Goal: Task Accomplishment & Management: Complete application form

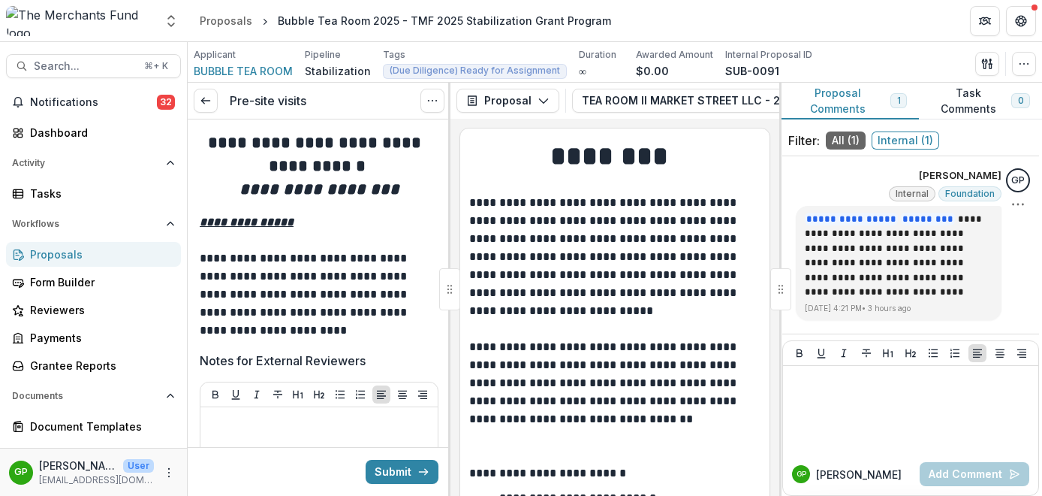
scroll to position [729, 0]
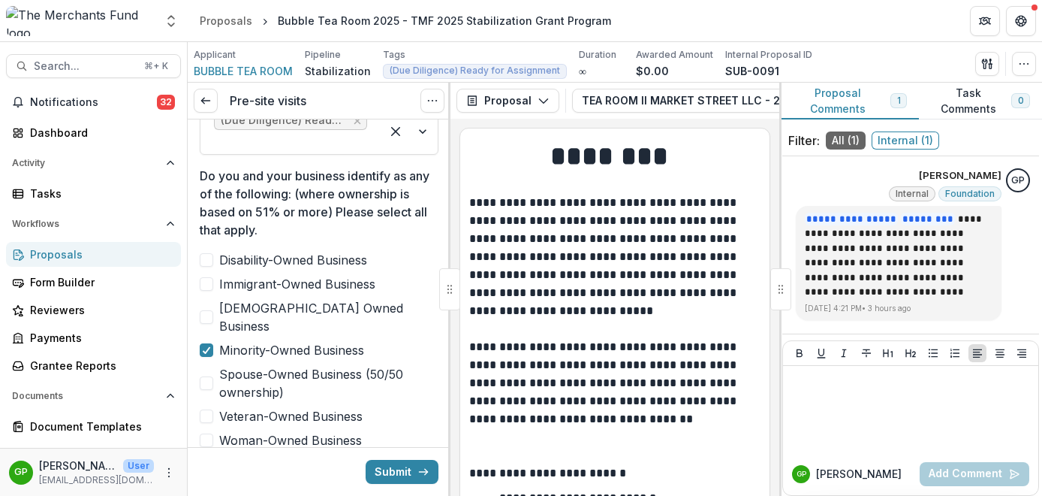
click at [895, 142] on span "Internal ( 1 )" at bounding box center [906, 140] width 68 height 18
click at [870, 107] on button "Proposal Comments 1" at bounding box center [849, 101] width 140 height 37
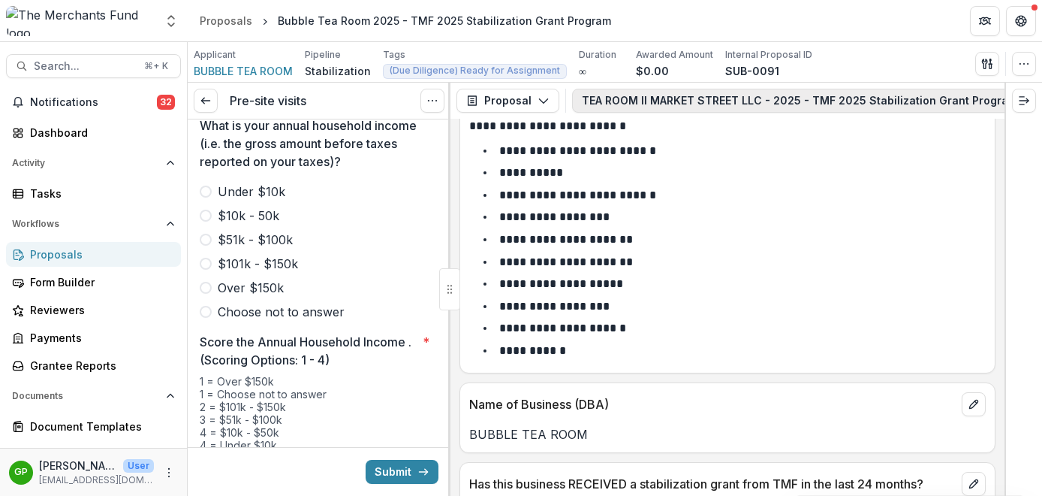
scroll to position [0, 173]
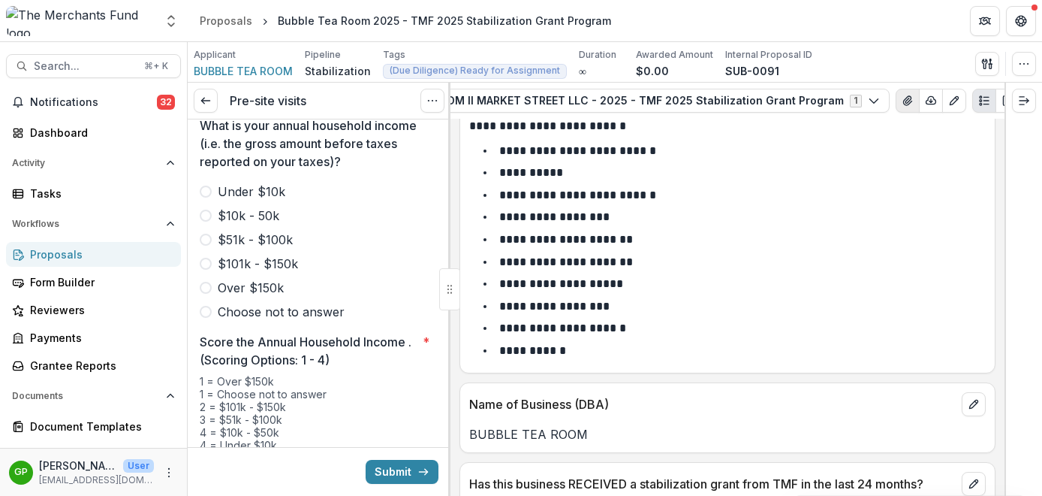
click at [896, 95] on button "View Attached Files" at bounding box center [908, 101] width 24 height 24
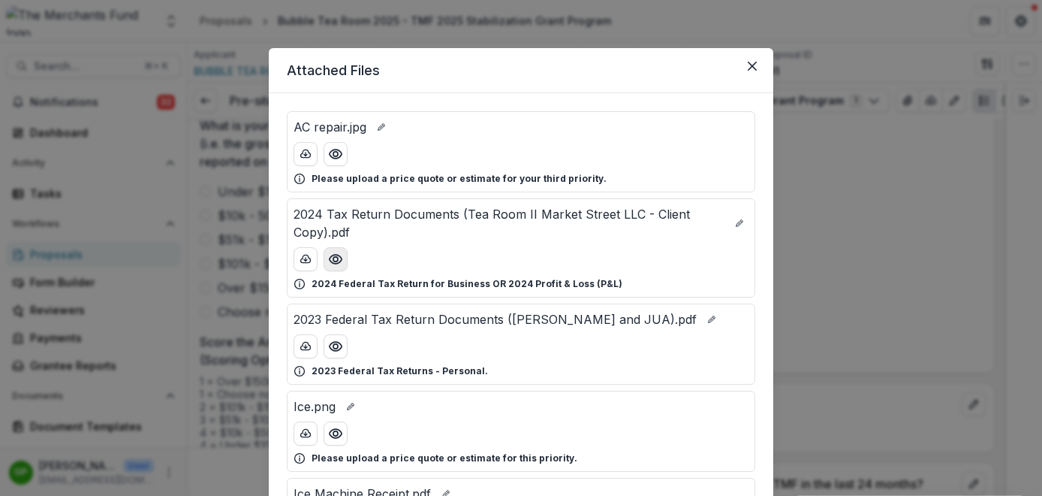
click at [333, 257] on circle "Preview 2024 Tax Return Documents (Tea Room II Market Street LLC - Client Copy)…" at bounding box center [335, 259] width 5 height 5
click at [338, 252] on icon "Preview 2024 Tax Return Documents (Tea Room II Market Street LLC - Client Copy)…" at bounding box center [335, 259] width 15 height 15
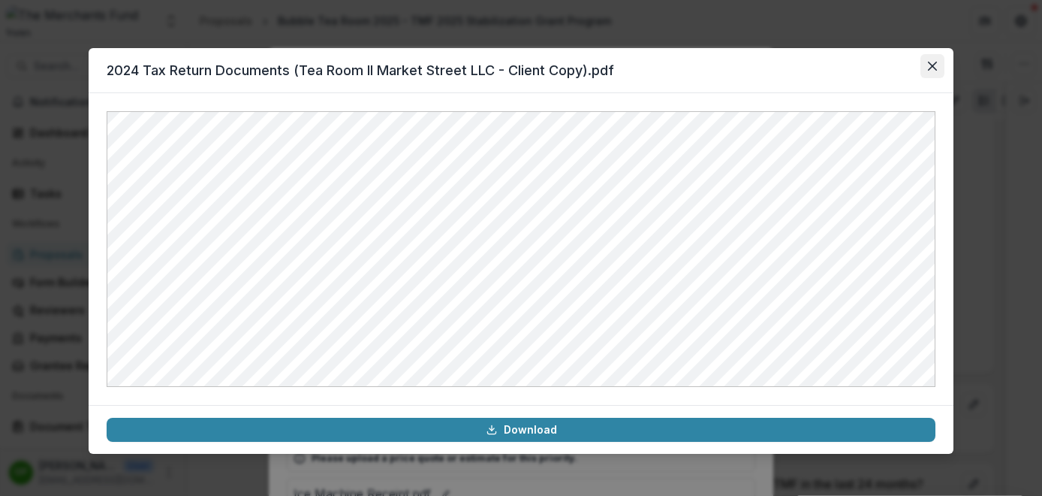
click at [937, 67] on button "Close" at bounding box center [933, 66] width 24 height 24
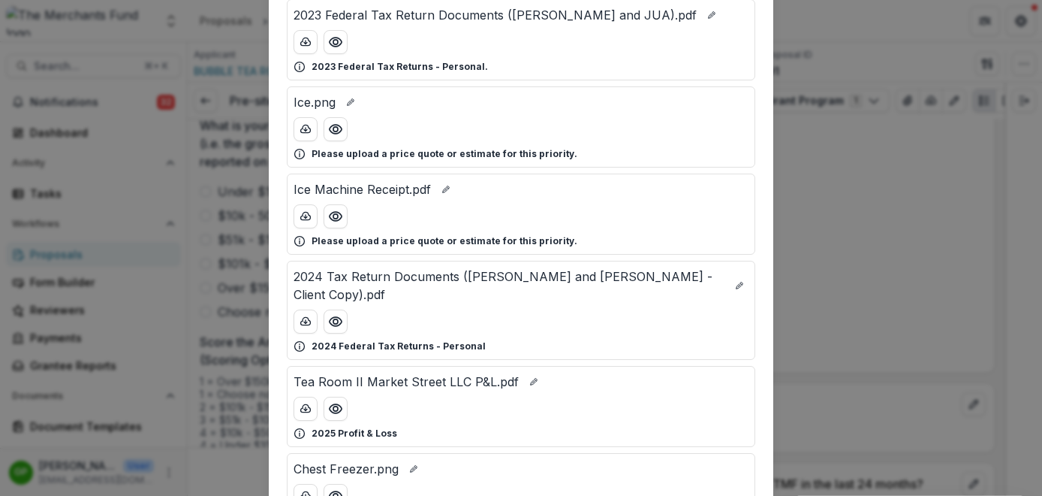
scroll to position [306, 0]
click at [333, 325] on icon "Preview 2024 Tax Return Documents (JIANG SHUN PING and JUAN LI - Client Copy).p…" at bounding box center [335, 319] width 15 height 15
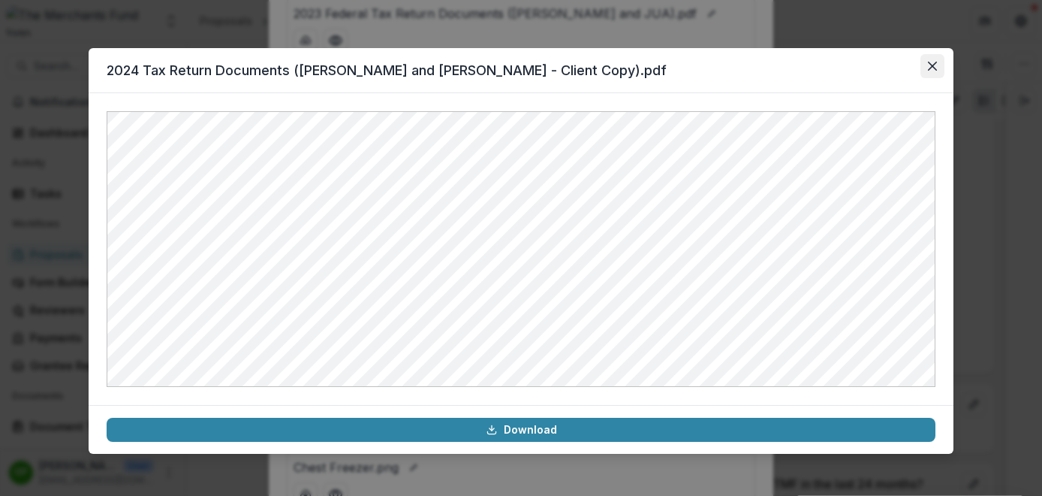
click at [932, 69] on icon "Close" at bounding box center [932, 66] width 9 height 9
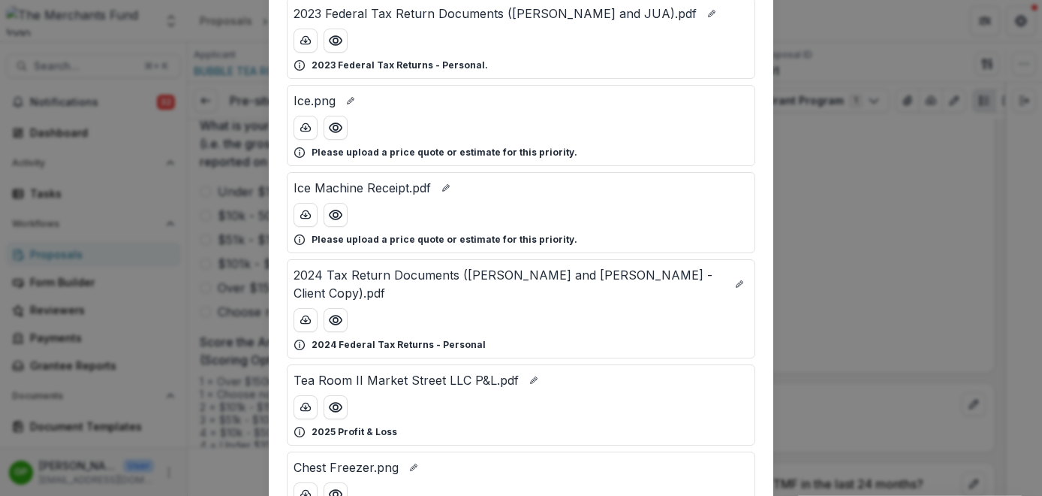
click at [803, 152] on div "Attached Files AC repair.jpg Please upload a price quote or estimate for your t…" at bounding box center [521, 248] width 1042 height 496
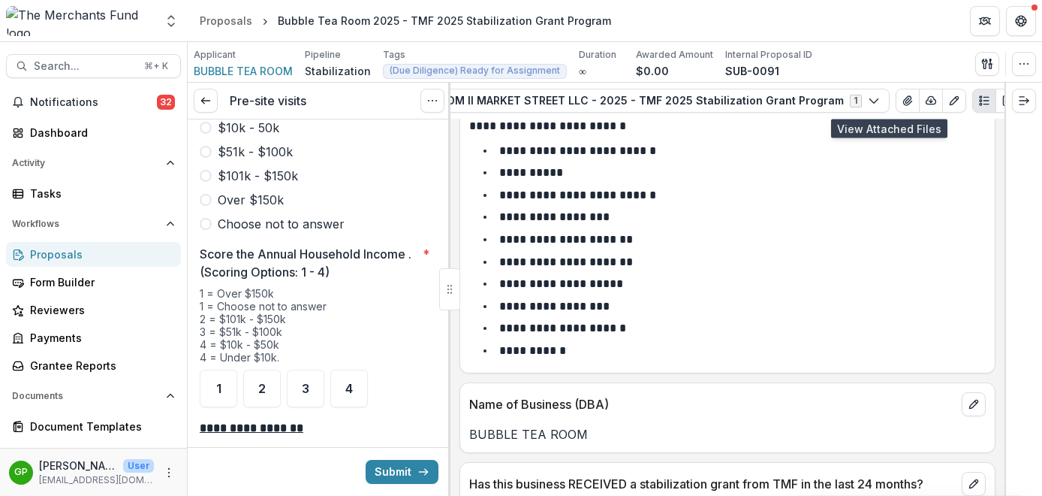
scroll to position [2204, 0]
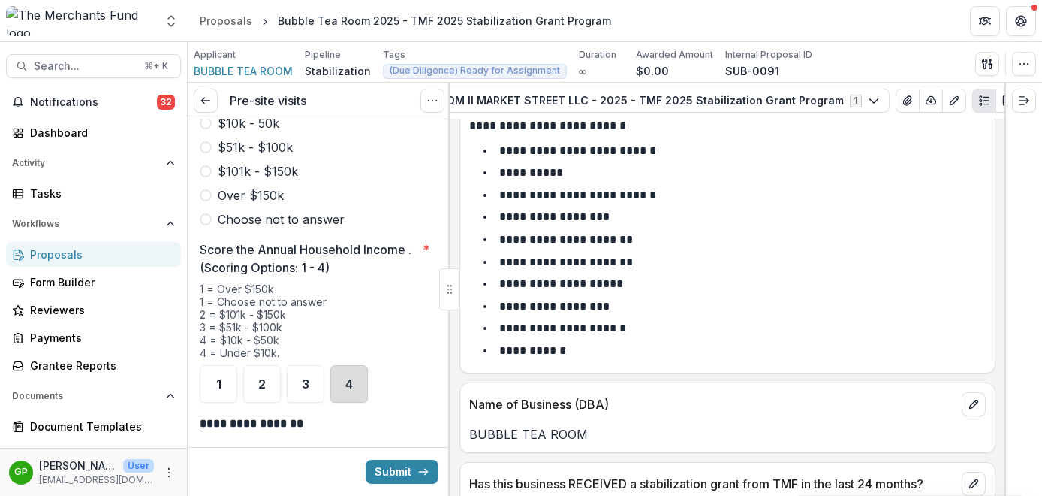
click at [345, 365] on div "4" at bounding box center [349, 384] width 38 height 38
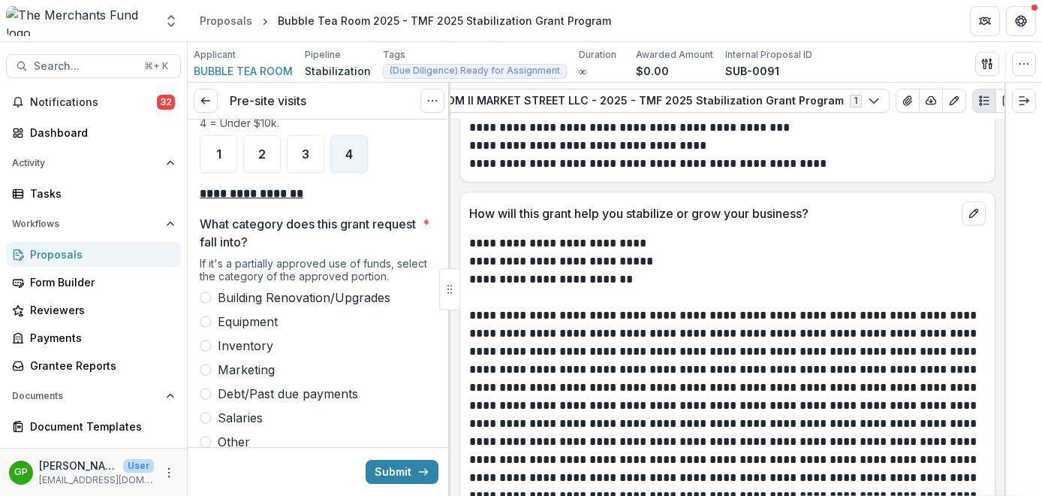
scroll to position [2437, 0]
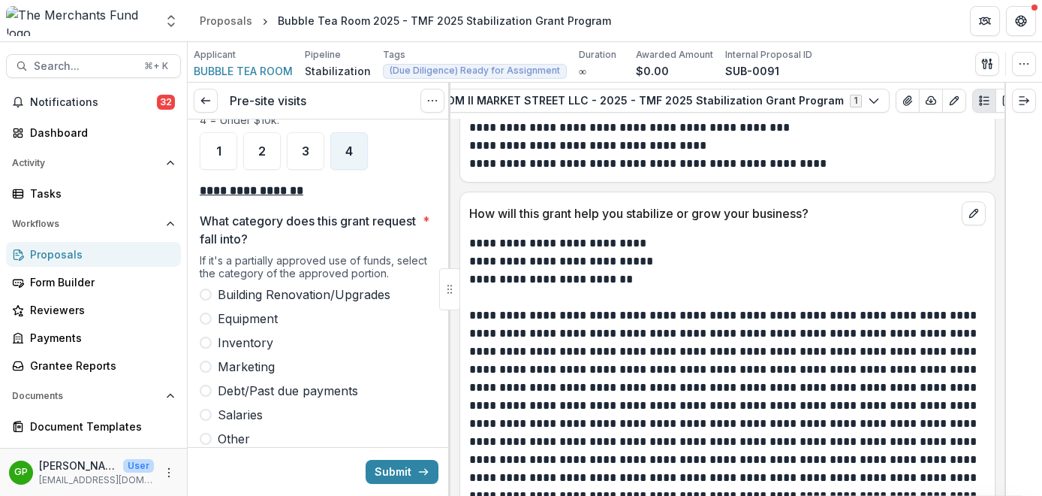
click at [212, 309] on label "Equipment" at bounding box center [319, 318] width 239 height 18
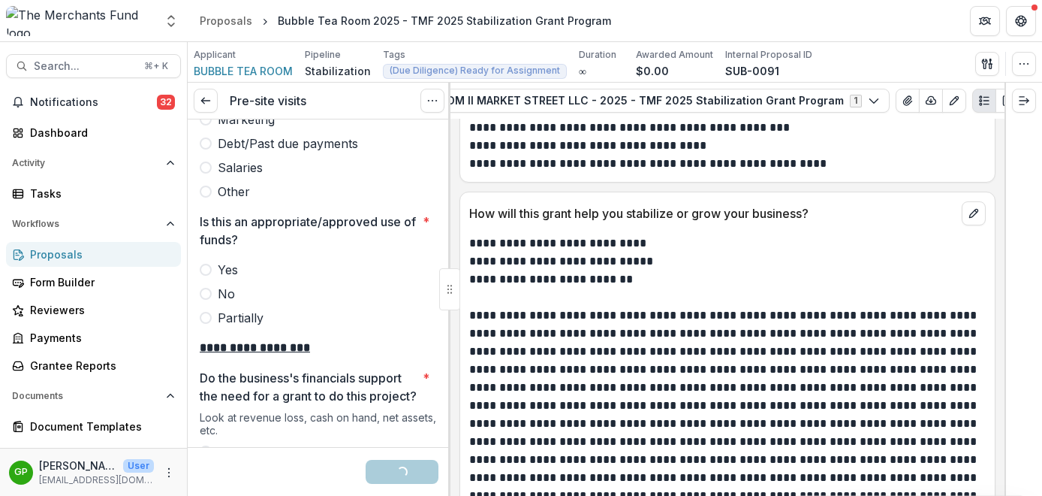
scroll to position [2685, 0]
click at [200, 260] on label "Yes" at bounding box center [319, 269] width 239 height 18
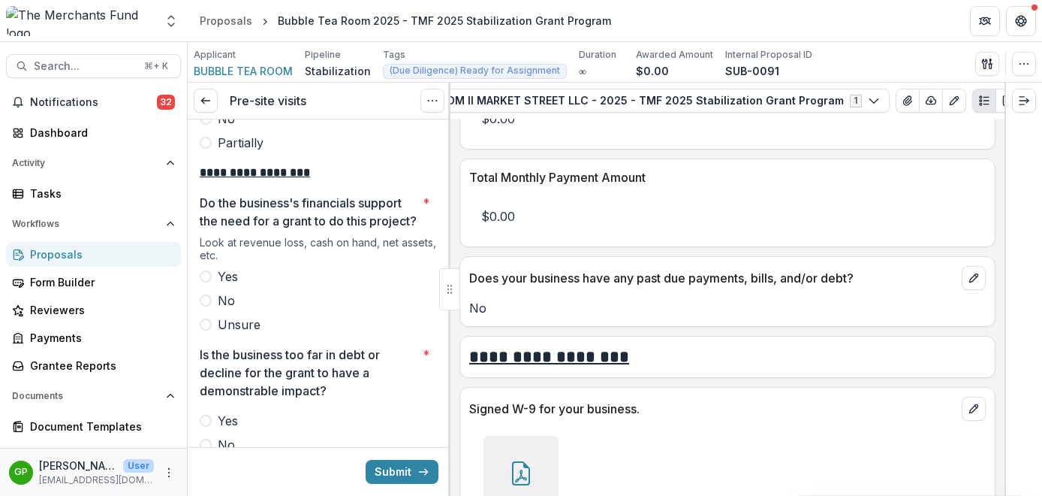
scroll to position [2862, 0]
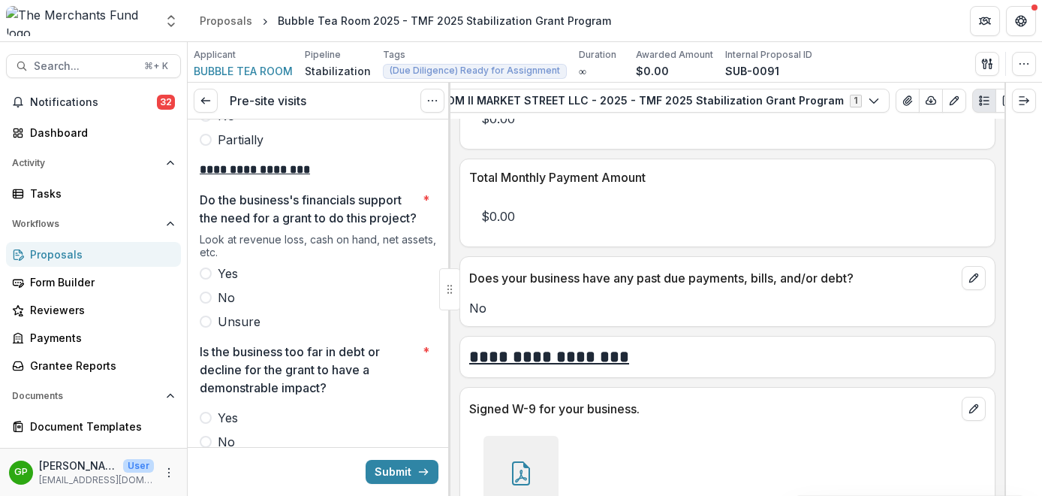
click at [205, 270] on span at bounding box center [206, 273] width 12 height 12
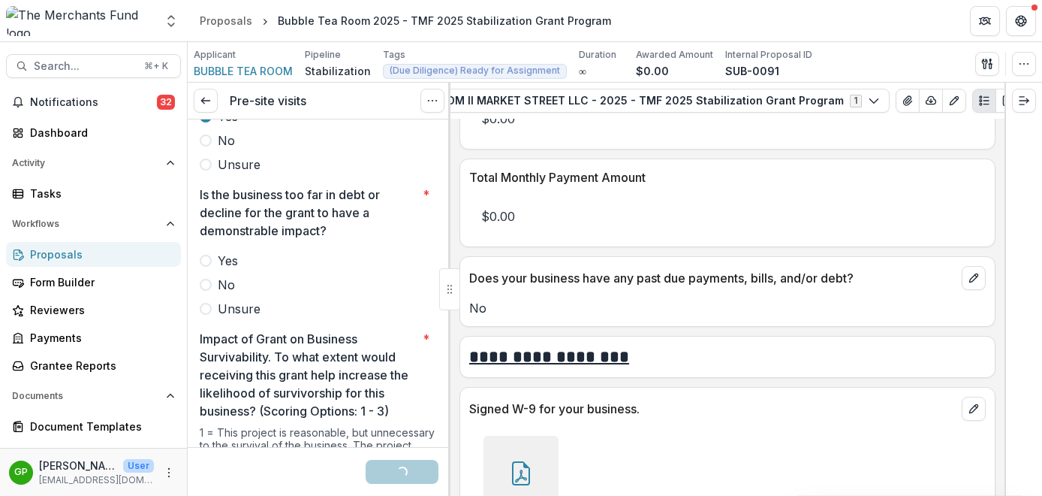
scroll to position [3044, 0]
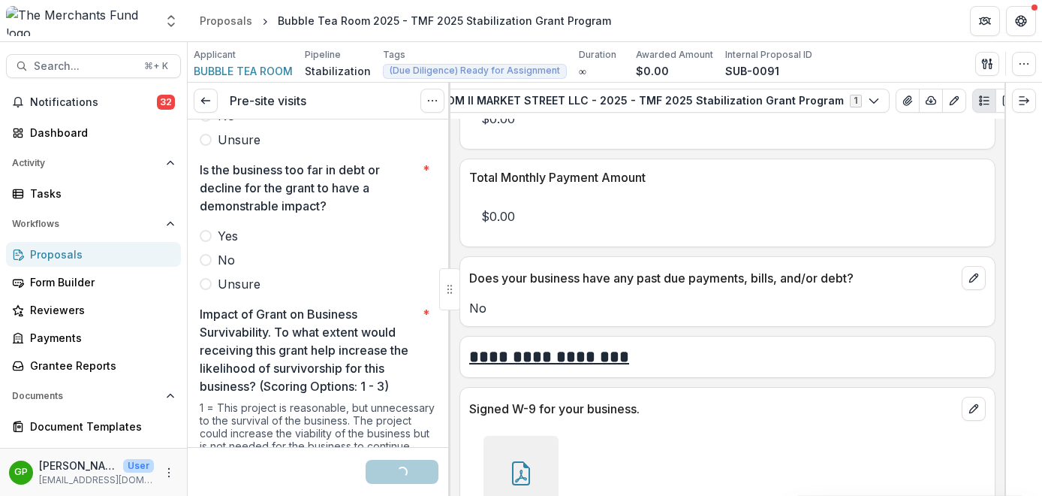
click at [207, 254] on span at bounding box center [206, 260] width 12 height 12
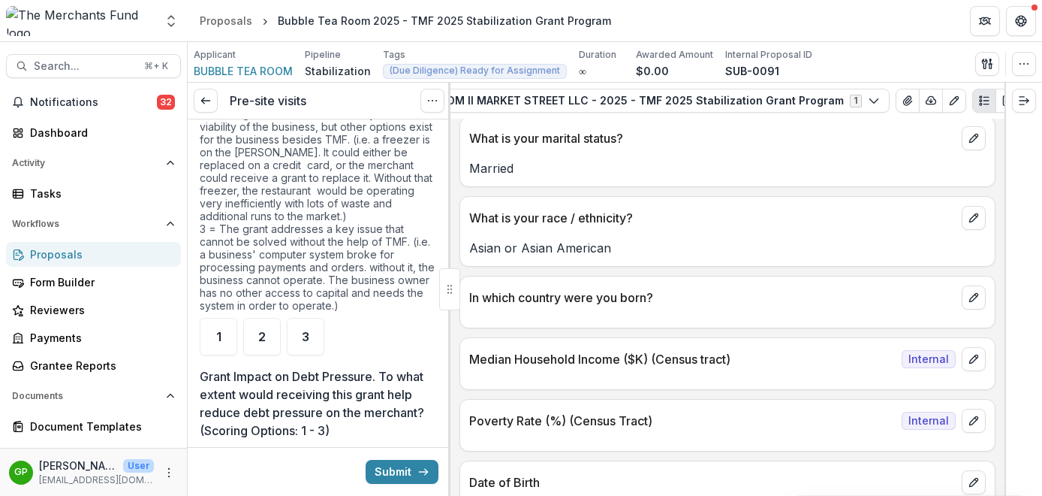
scroll to position [3392, 0]
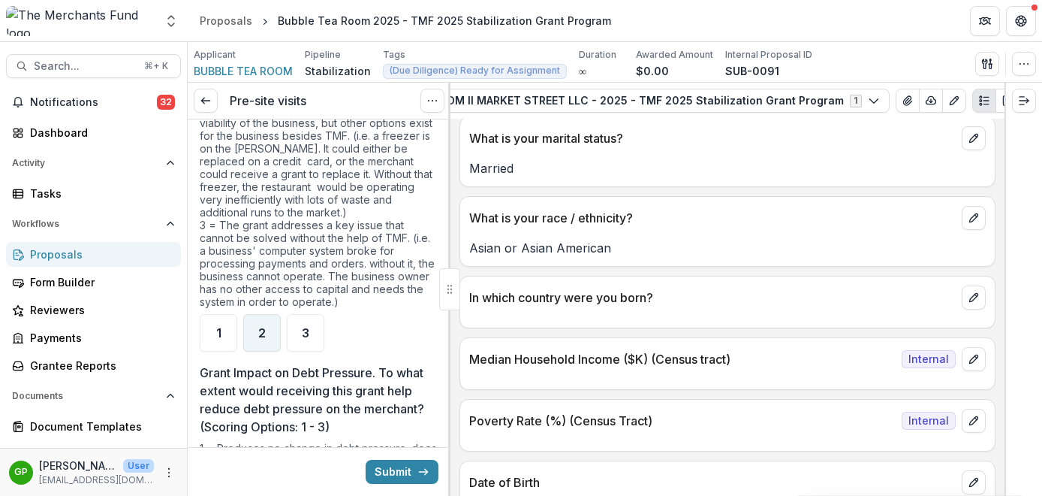
click at [261, 333] on span "2" at bounding box center [262, 333] width 8 height 12
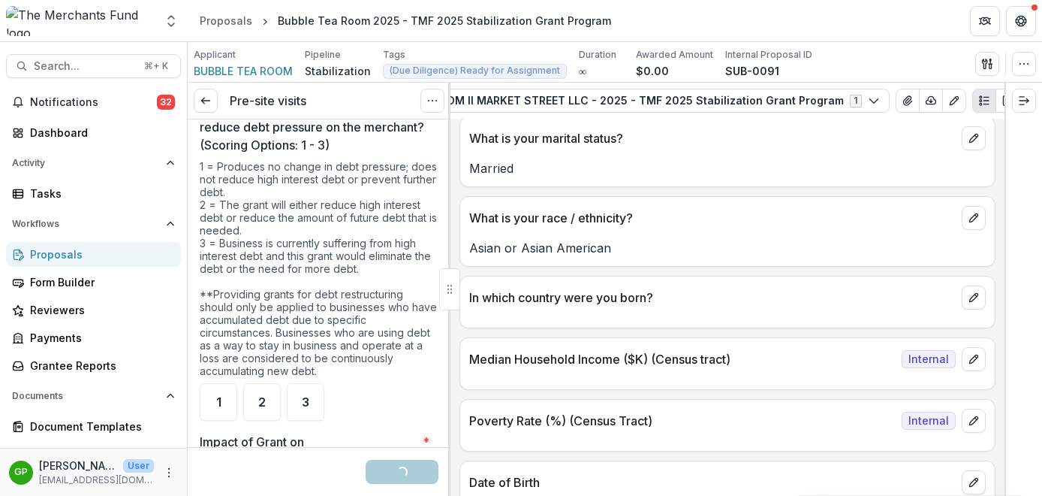
scroll to position [3692, 0]
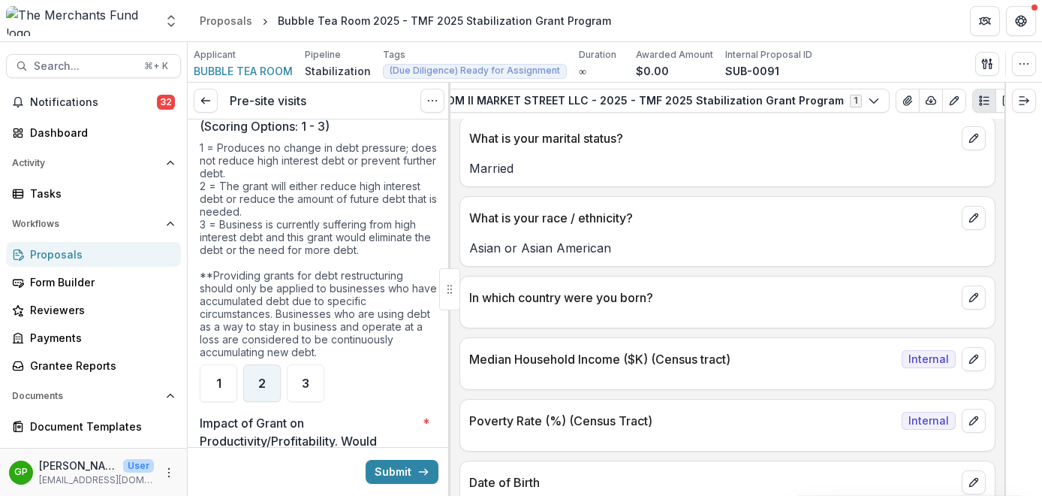
click at [254, 378] on div "2" at bounding box center [262, 383] width 38 height 38
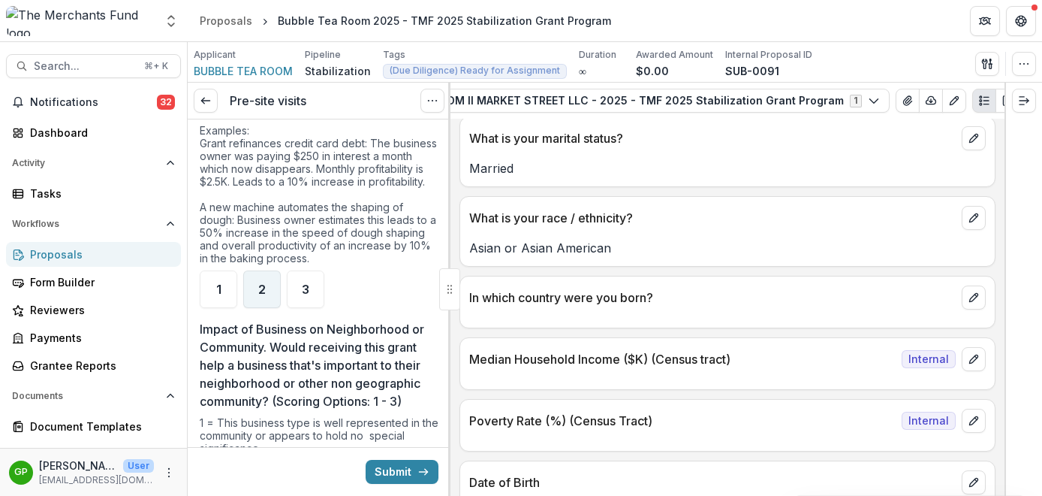
scroll to position [4175, 0]
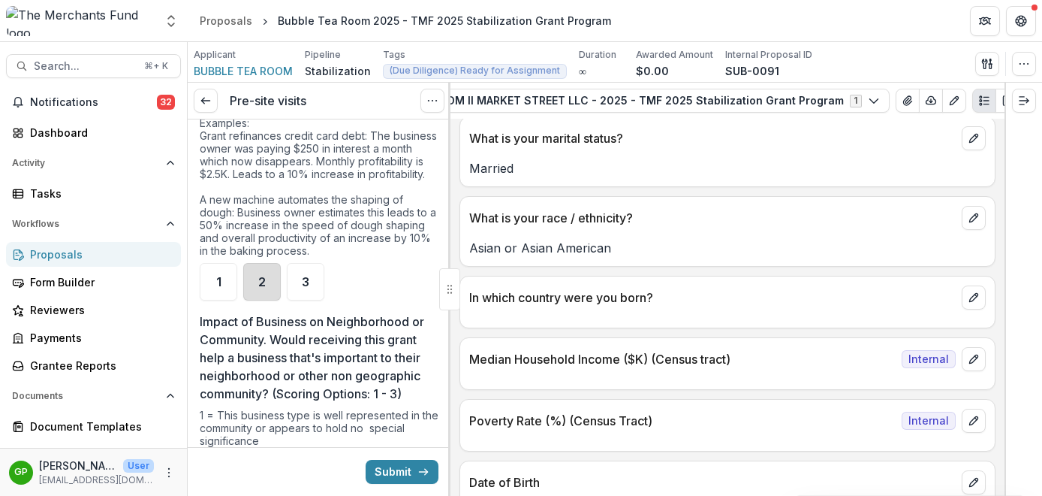
click at [274, 300] on div "2" at bounding box center [262, 282] width 38 height 38
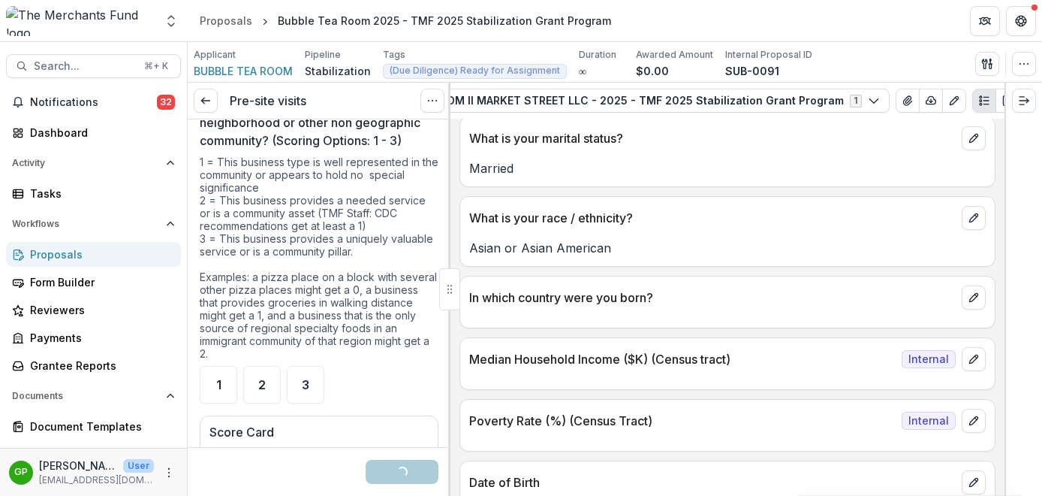
scroll to position [4441, 0]
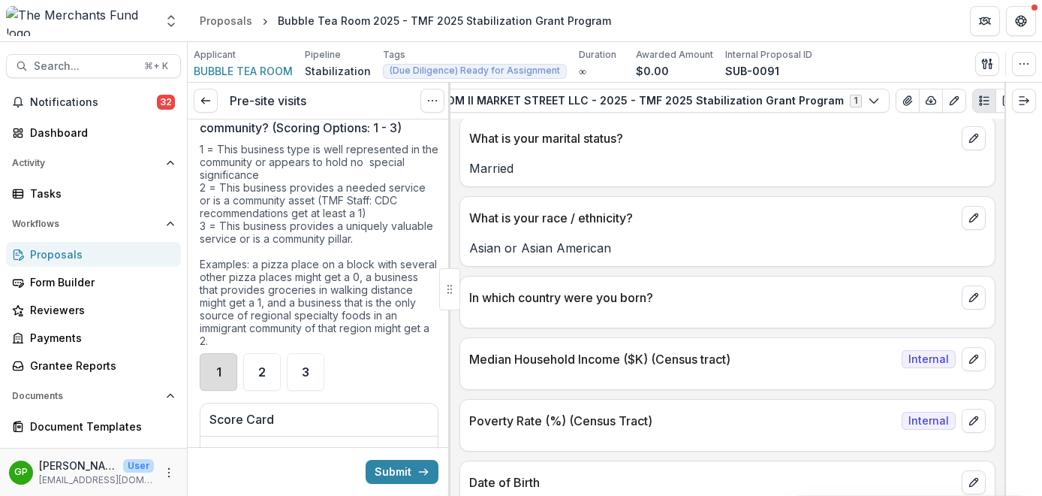
click at [221, 390] on div "1" at bounding box center [219, 372] width 38 height 38
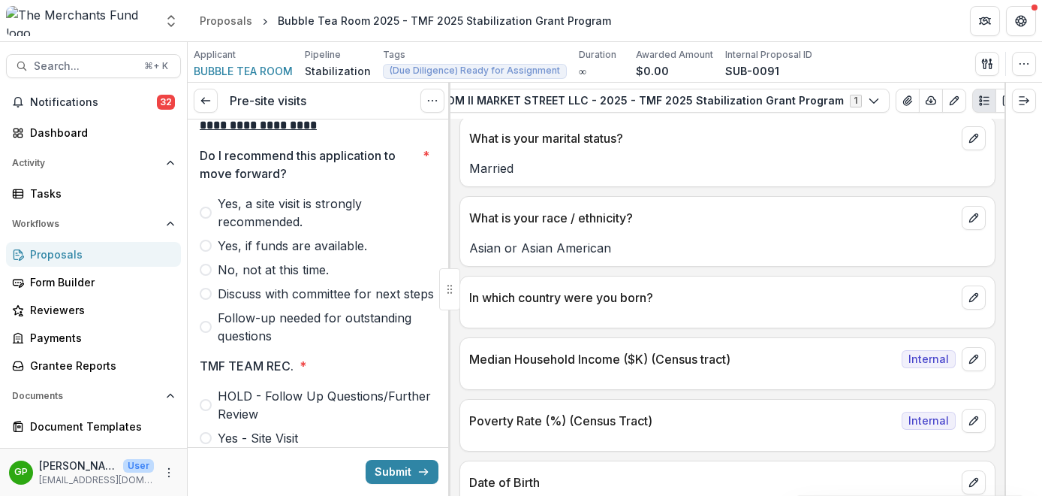
scroll to position [5142, 0]
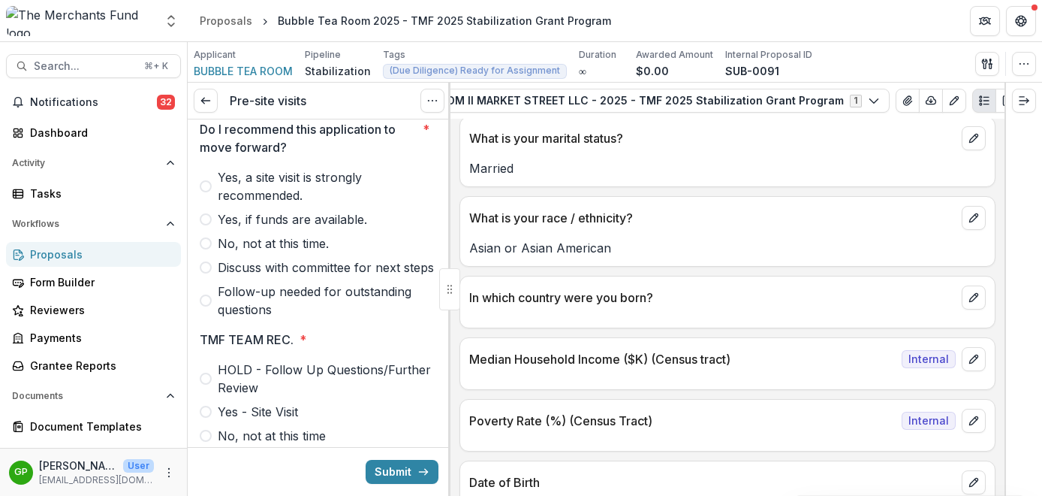
click at [205, 306] on span at bounding box center [206, 300] width 12 height 12
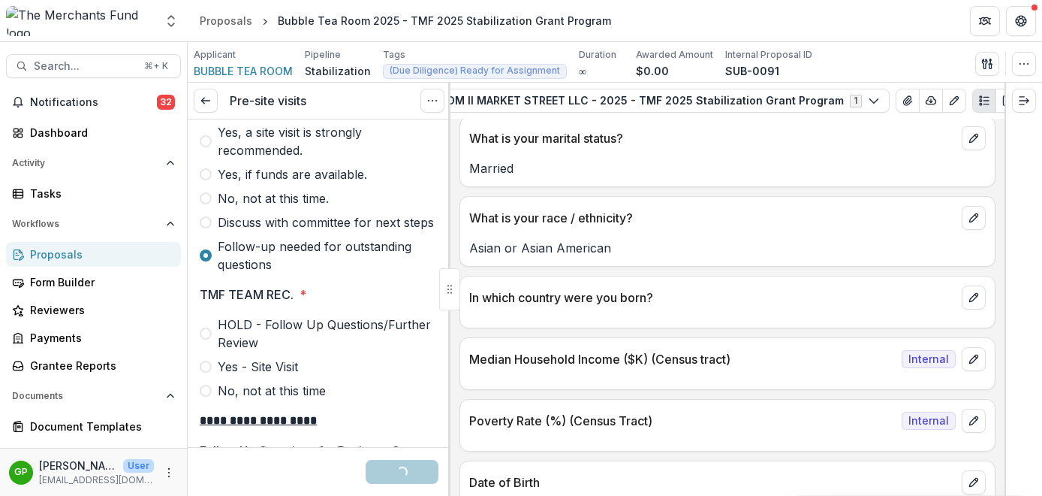
scroll to position [5303, 0]
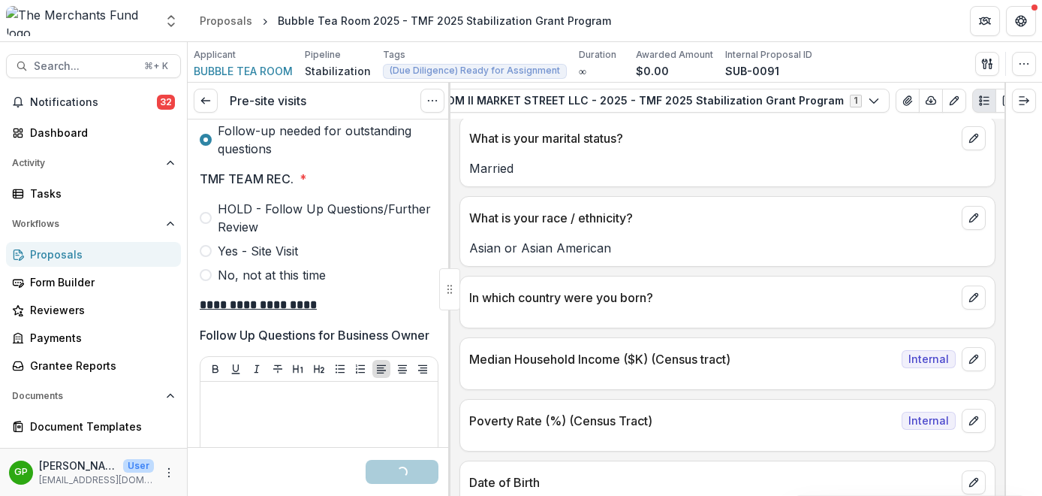
click at [200, 224] on span at bounding box center [206, 218] width 12 height 12
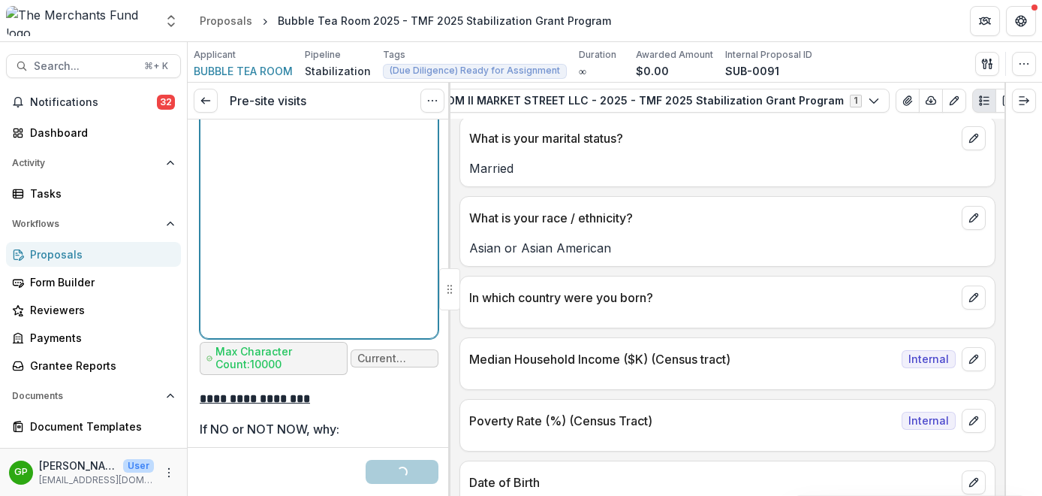
click at [310, 236] on div at bounding box center [319, 219] width 225 height 225
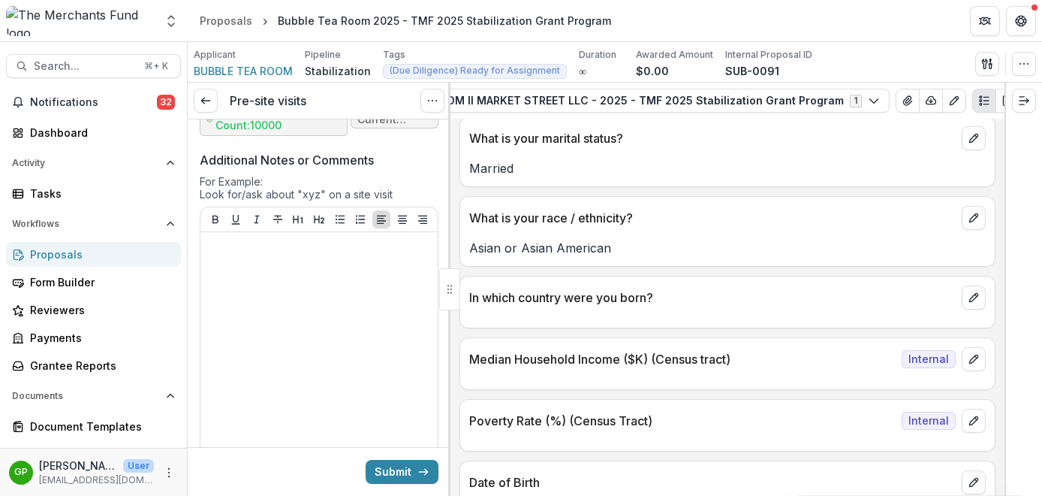
scroll to position [6638, 0]
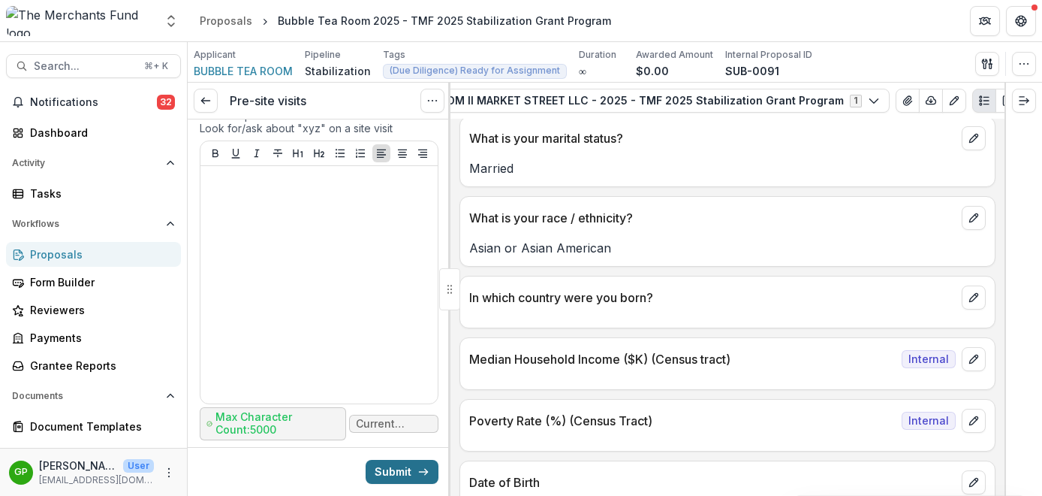
click at [393, 470] on button "Submit" at bounding box center [402, 472] width 73 height 24
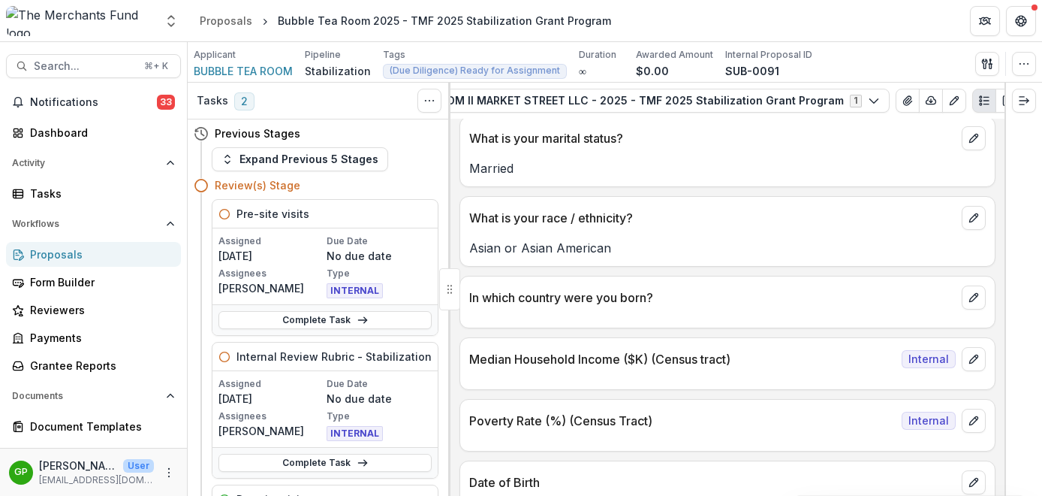
click at [77, 253] on div "Proposals" at bounding box center [99, 254] width 139 height 16
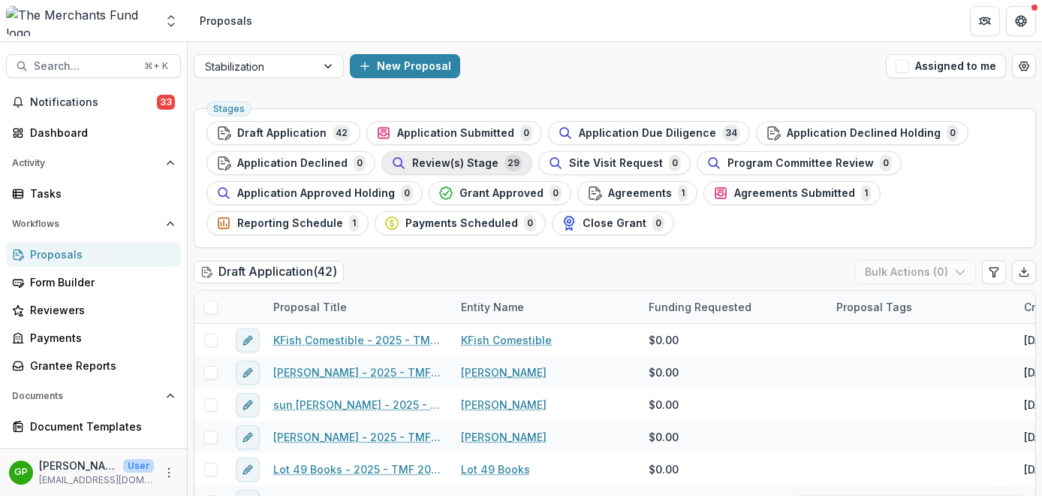
click at [470, 162] on span "Review(s) Stage" at bounding box center [455, 163] width 86 height 13
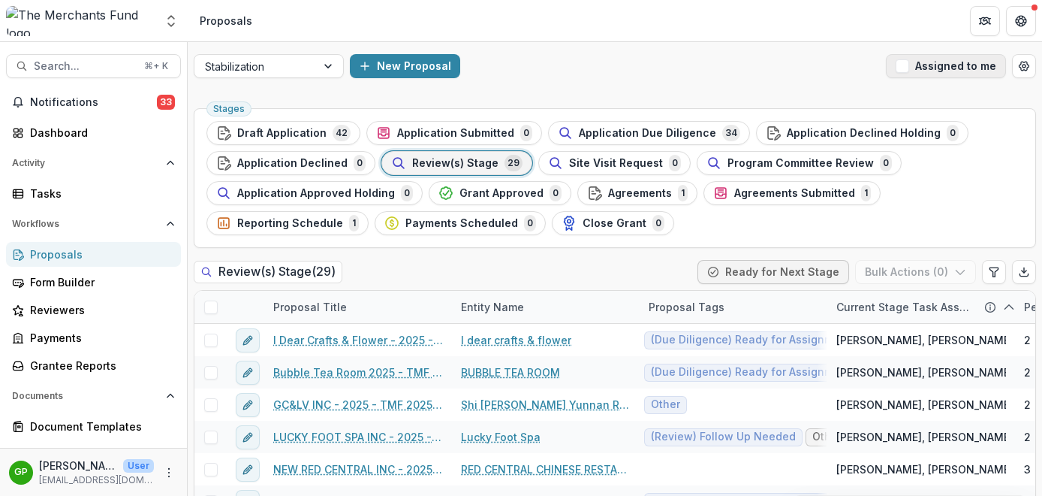
click at [912, 68] on button "Assigned to me" at bounding box center [946, 66] width 120 height 24
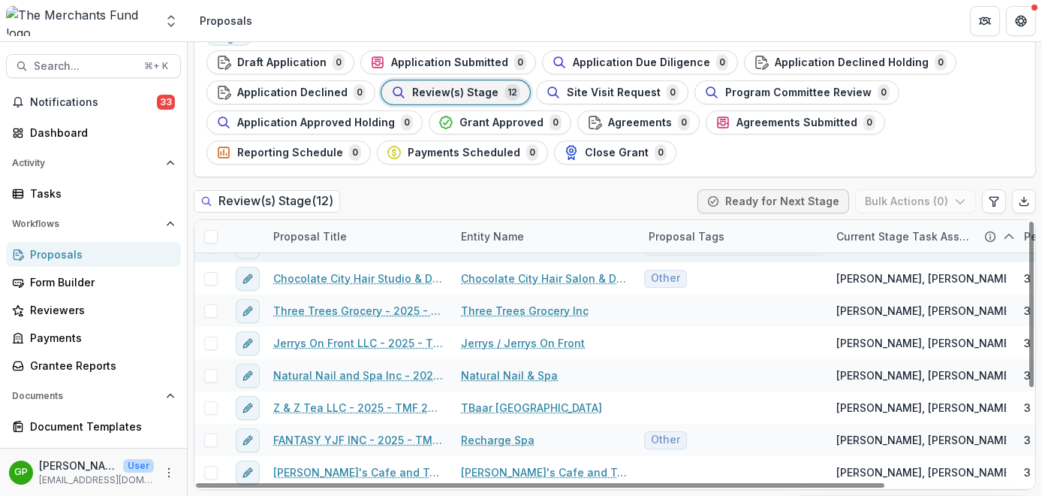
scroll to position [59, 0]
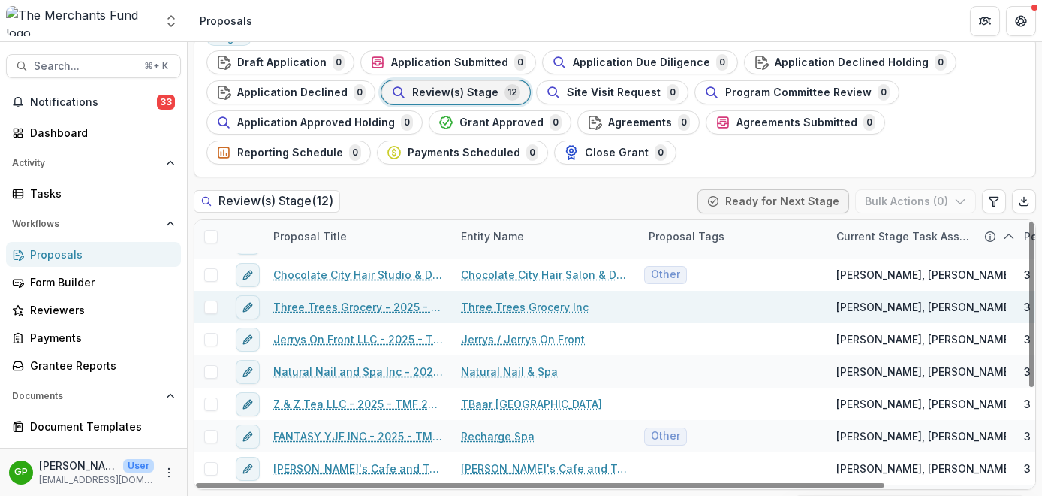
click at [363, 306] on link "Three Trees Grocery - 2025 - TMF 2025 Stabilization Grant Program" at bounding box center [358, 307] width 170 height 16
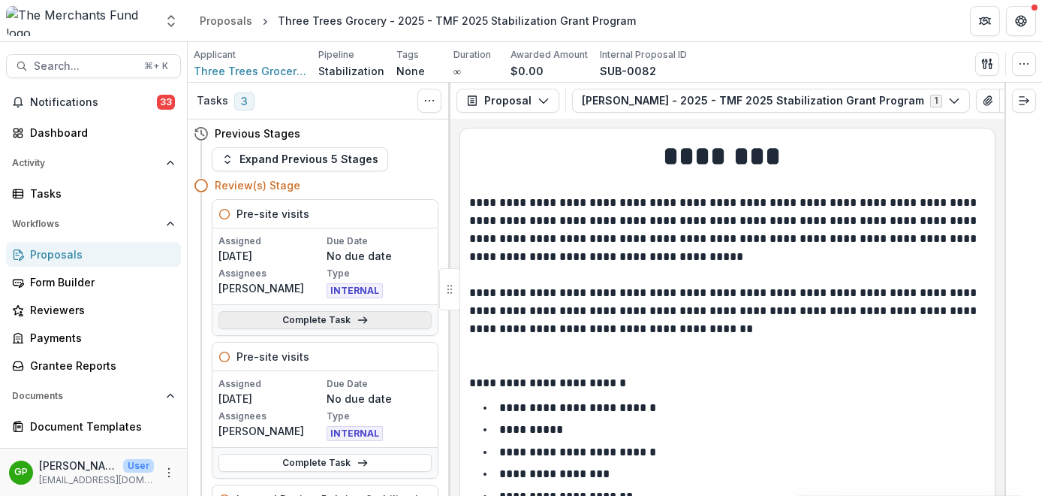
click at [361, 317] on icon at bounding box center [363, 320] width 12 height 12
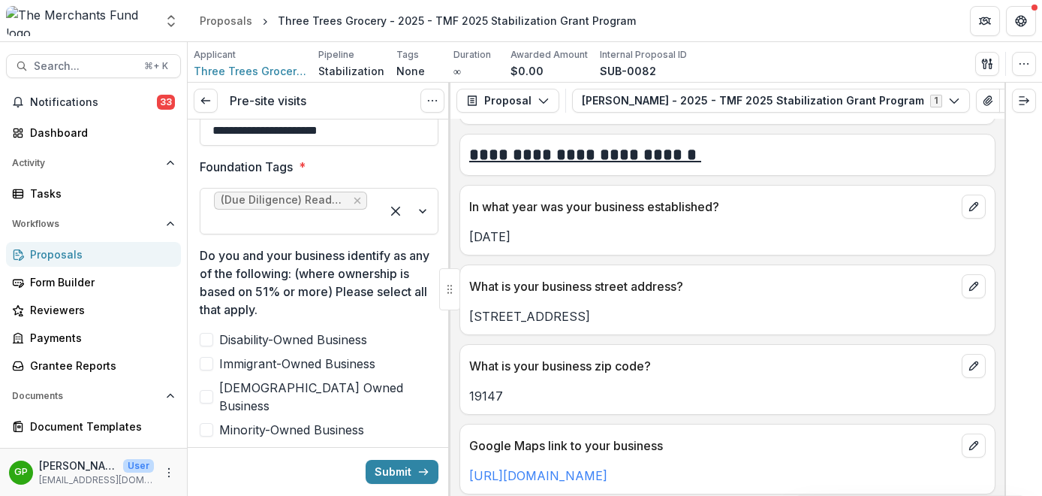
scroll to position [652, 0]
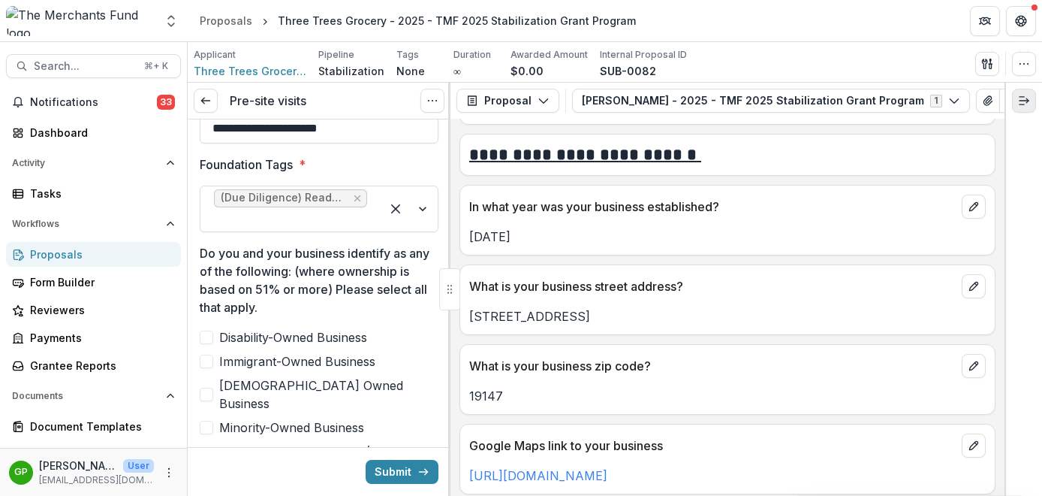
click at [1015, 99] on button "Expand right" at bounding box center [1024, 101] width 24 height 24
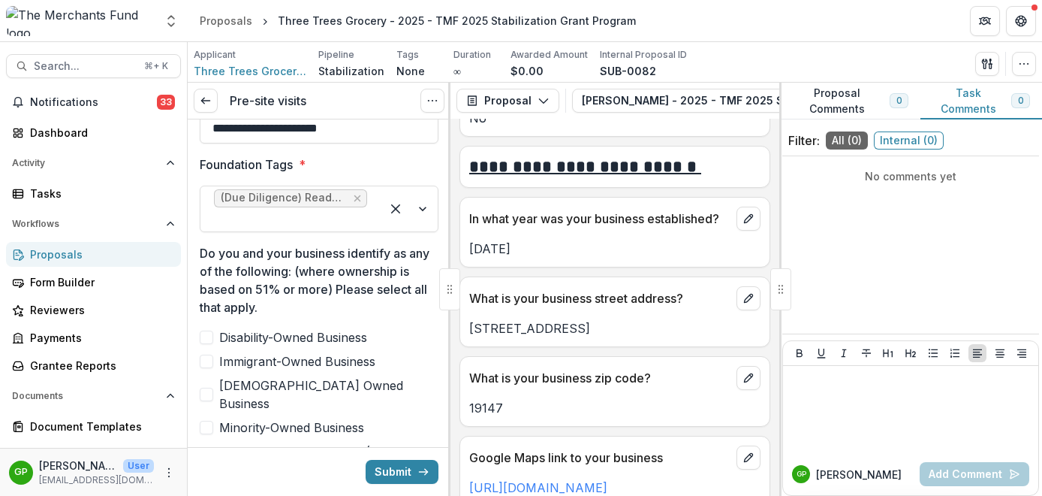
click at [870, 104] on button "Proposal Comments 0" at bounding box center [849, 101] width 141 height 37
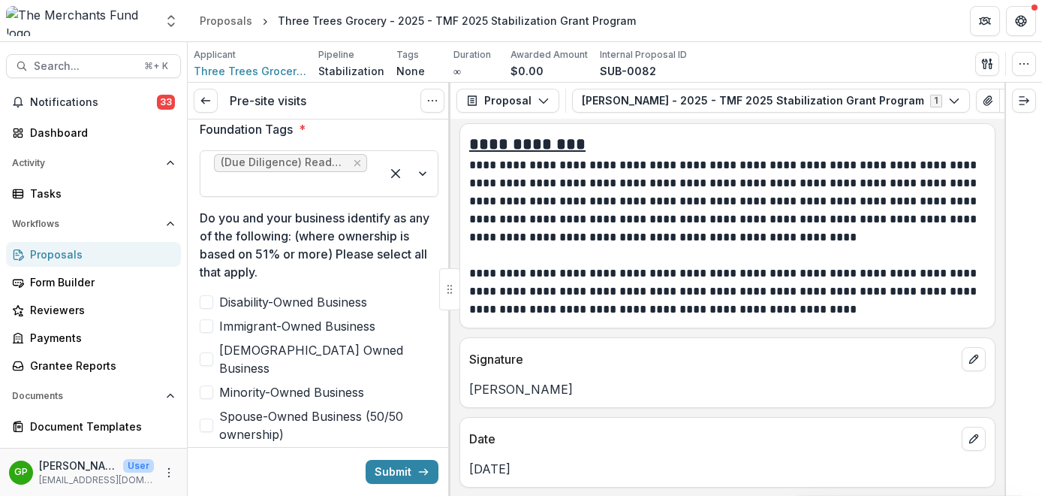
scroll to position [9478, 0]
drag, startPoint x: 779, startPoint y: 286, endPoint x: 757, endPoint y: 5, distance: 282.5
click at [210, 385] on span at bounding box center [207, 392] width 14 height 14
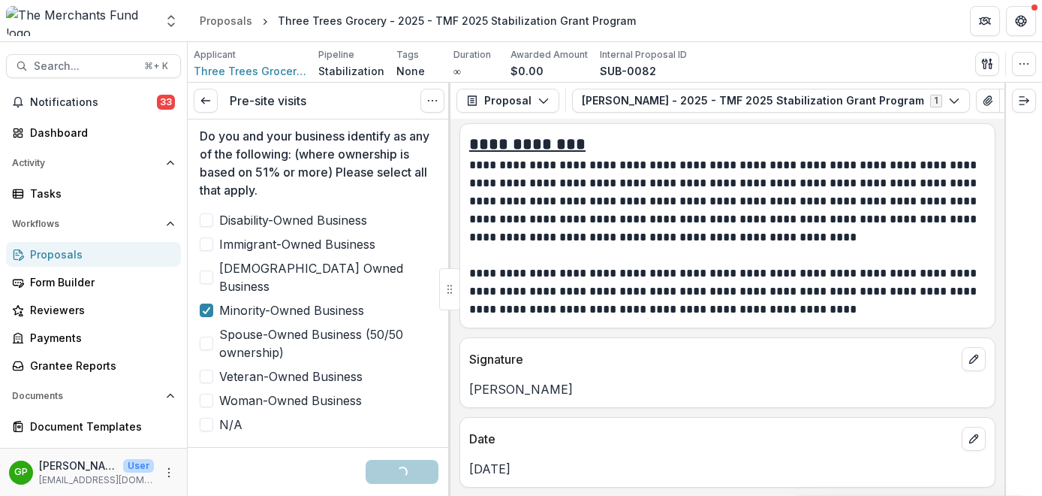
scroll to position [770, 0]
click at [208, 243] on span at bounding box center [207, 244] width 14 height 14
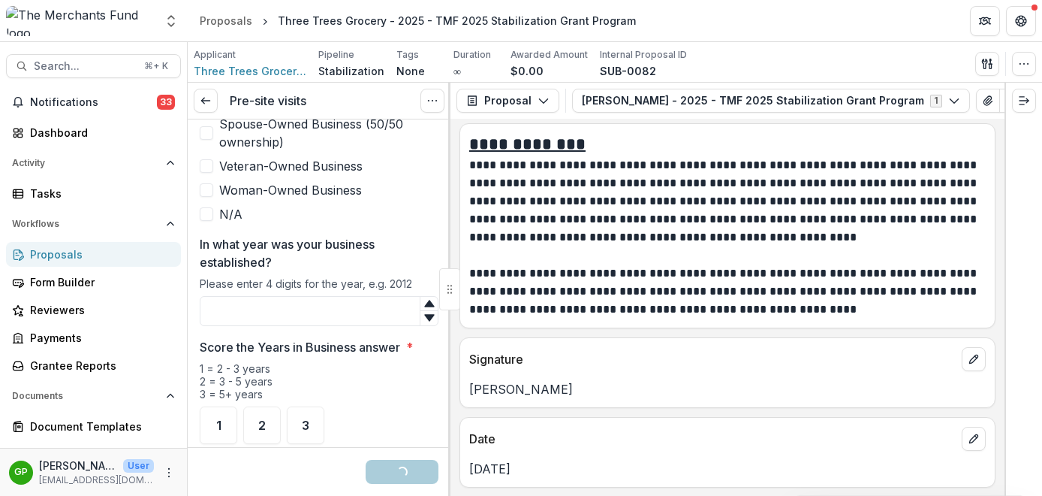
scroll to position [983, 0]
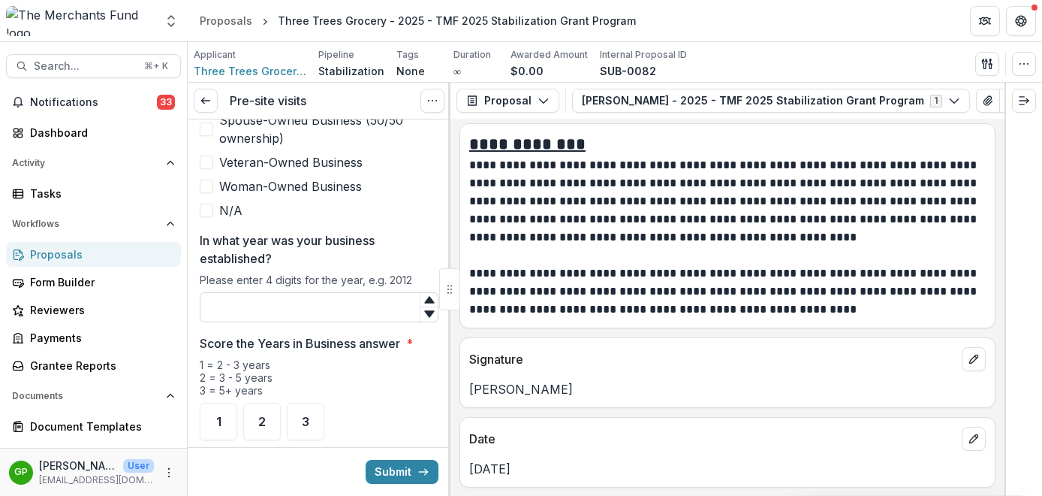
click at [318, 292] on input "In what year was your business established?" at bounding box center [319, 307] width 239 height 30
type input "****"
click at [273, 403] on div "2" at bounding box center [262, 422] width 38 height 38
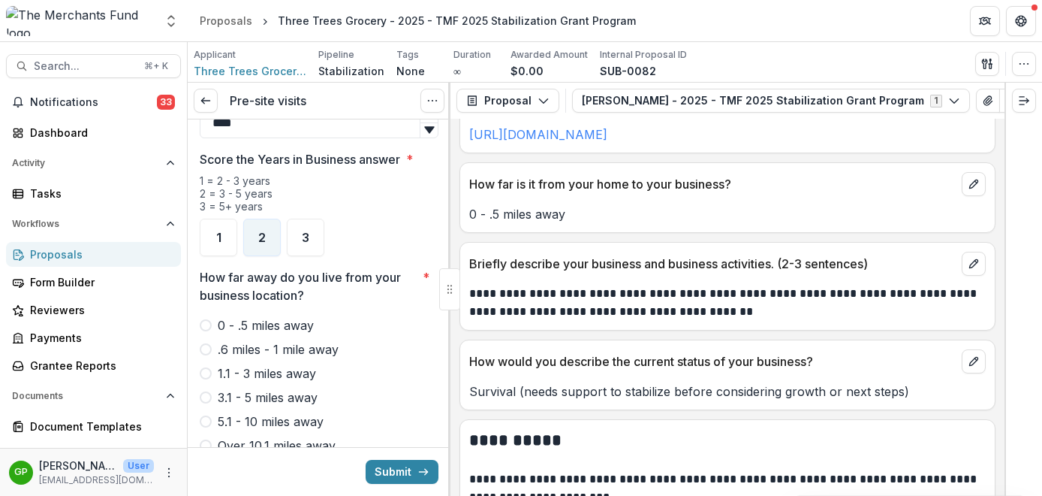
scroll to position [1105, 0]
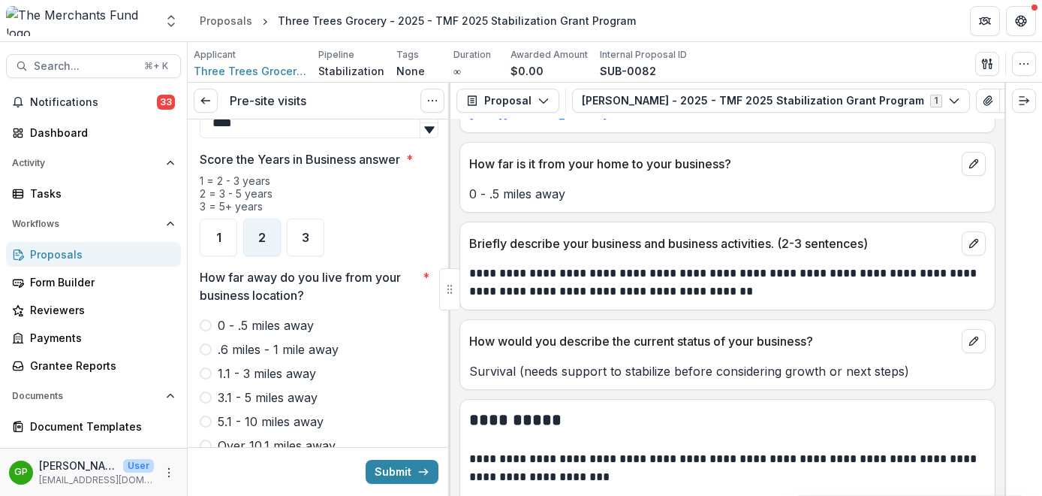
click at [207, 319] on span at bounding box center [206, 325] width 12 height 12
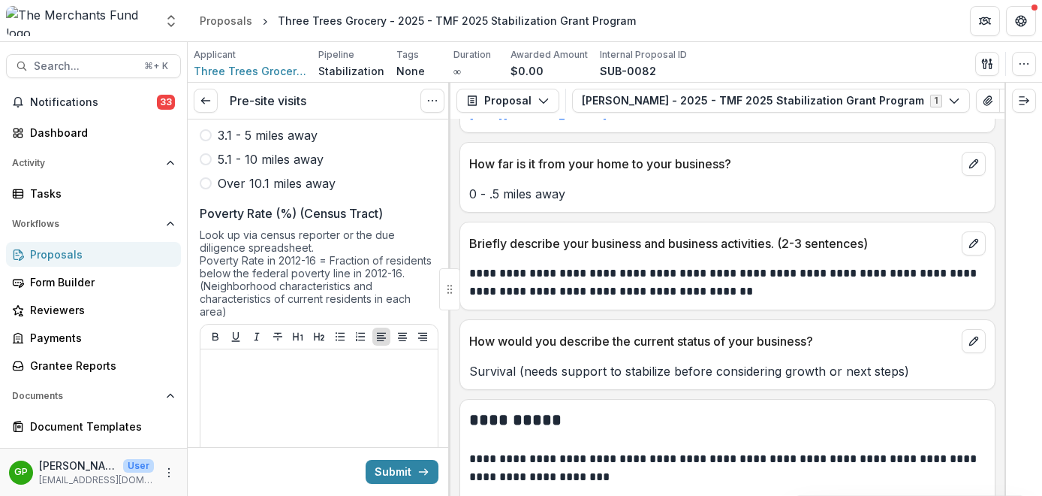
scroll to position [1434, 0]
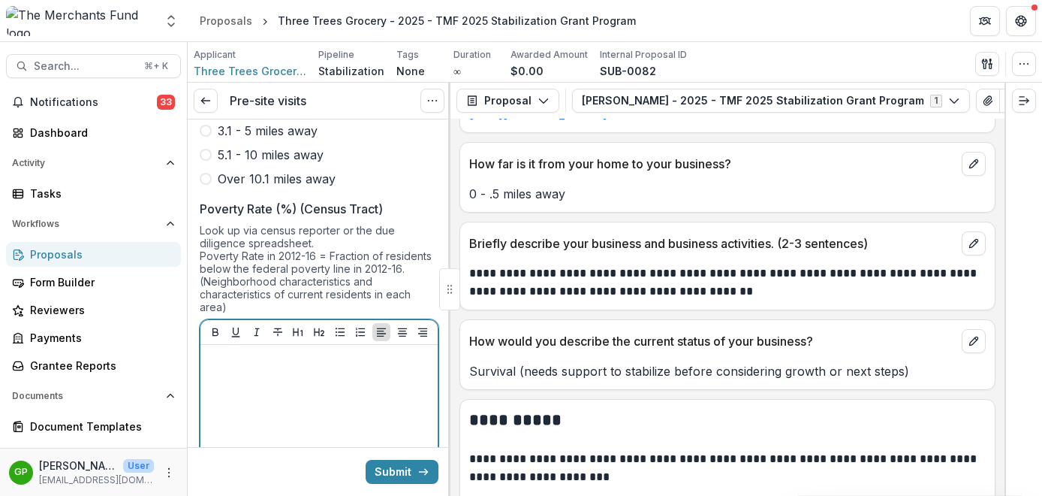
click at [294, 351] on p at bounding box center [319, 359] width 225 height 17
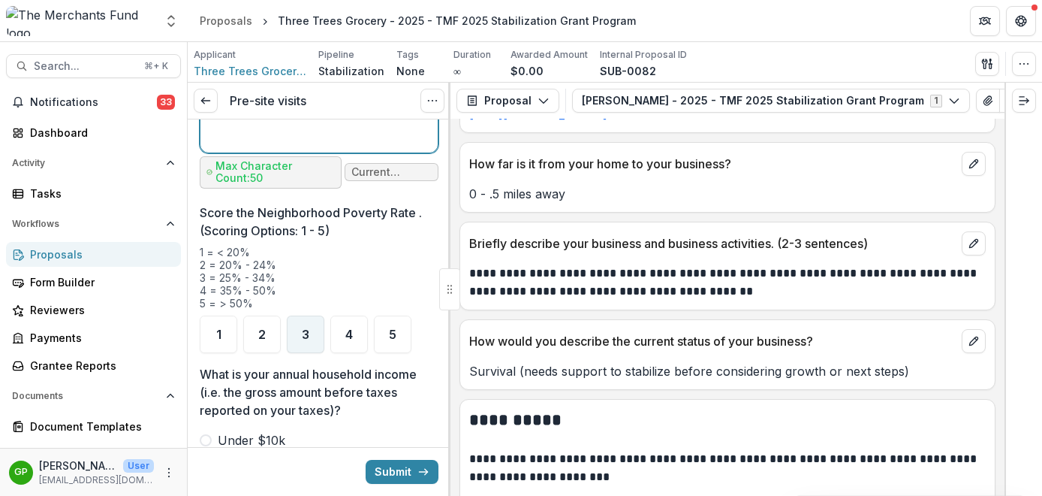
scroll to position [1870, 0]
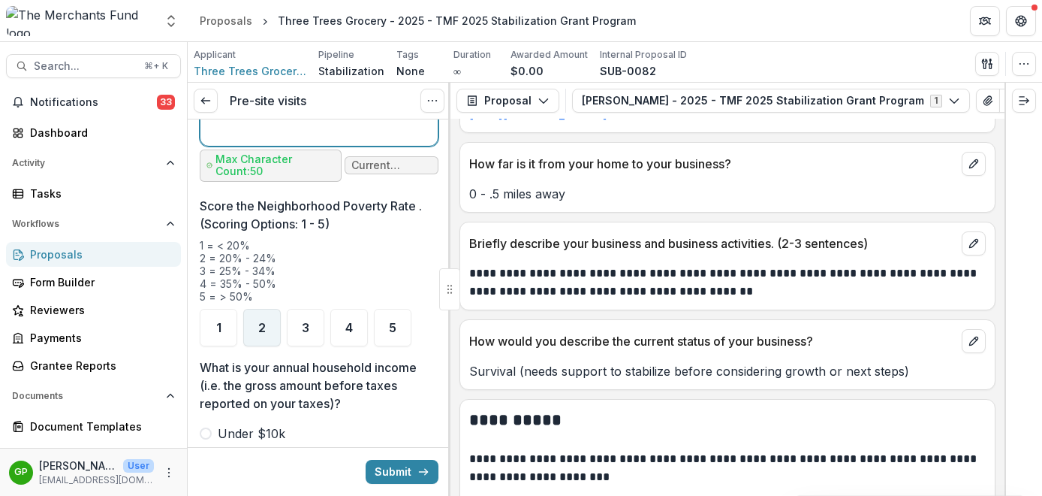
click at [260, 321] on span "2" at bounding box center [262, 327] width 8 height 12
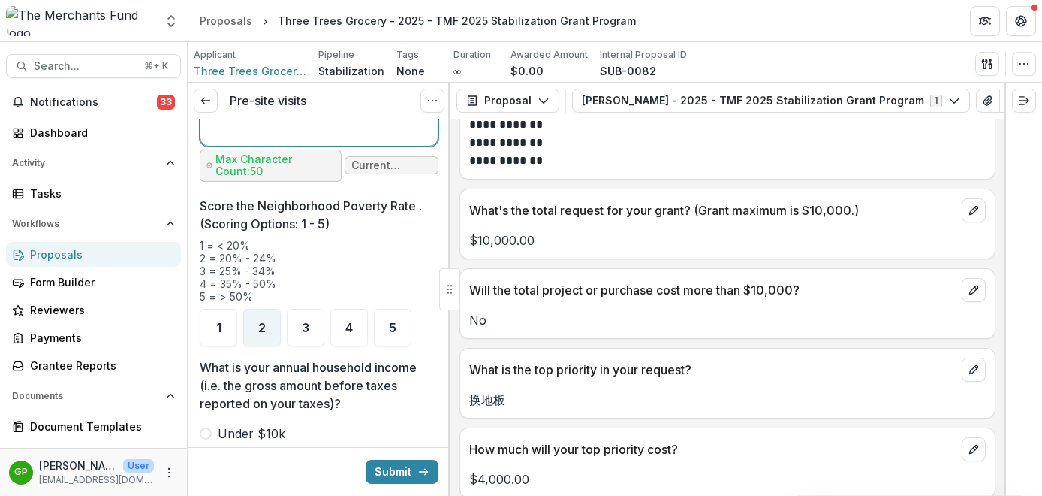
scroll to position [2971, 0]
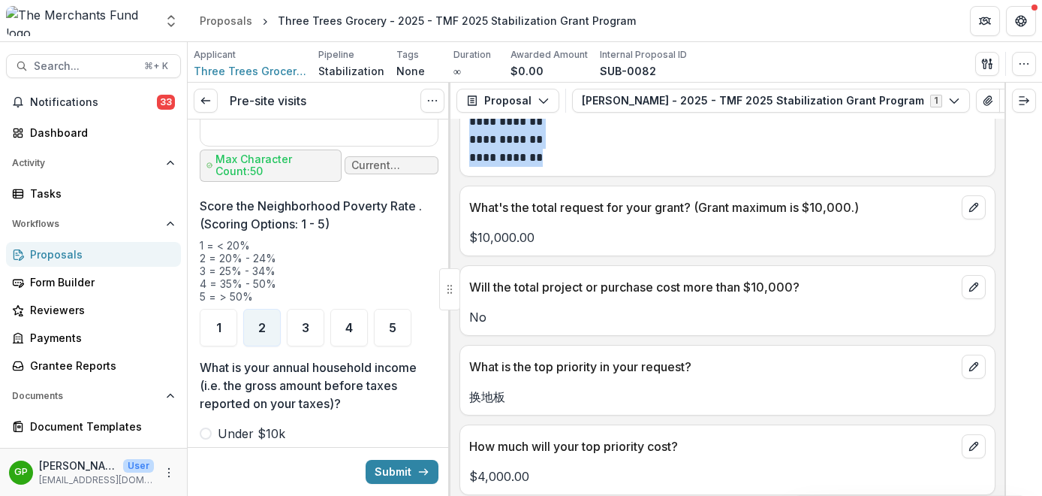
drag, startPoint x: 595, startPoint y: 215, endPoint x: 472, endPoint y: 172, distance: 130.4
click at [472, 167] on div "**********" at bounding box center [727, 140] width 517 height 54
copy div "**********"
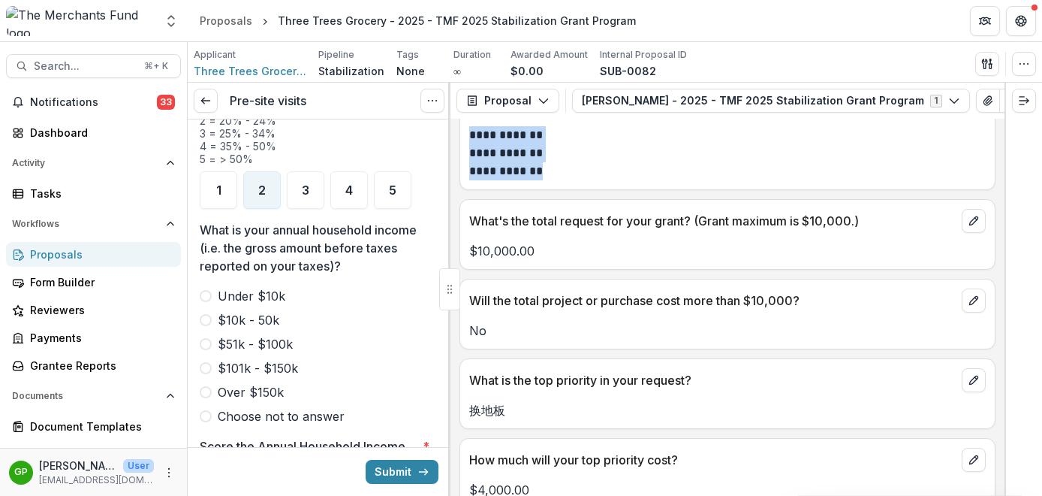
scroll to position [2899, 0]
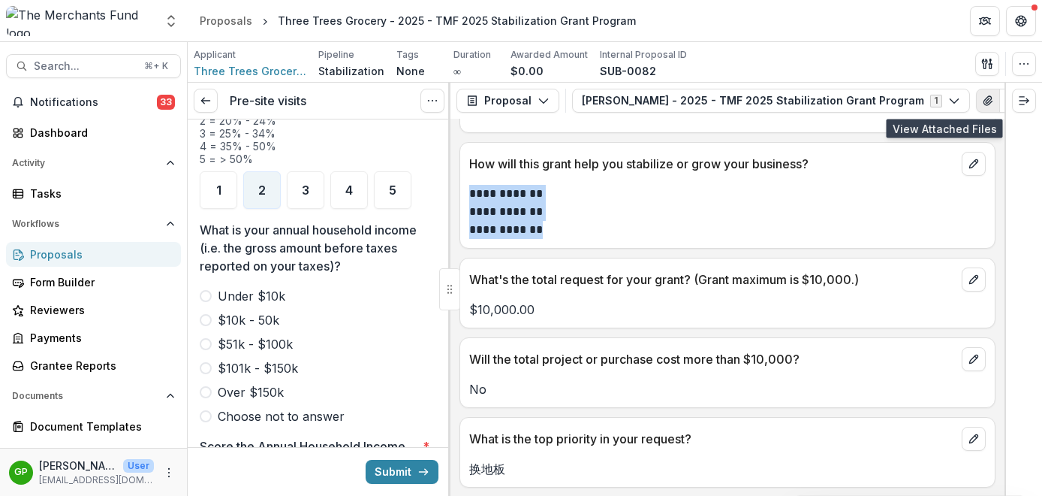
click at [976, 110] on button "View Attached Files" at bounding box center [988, 101] width 24 height 24
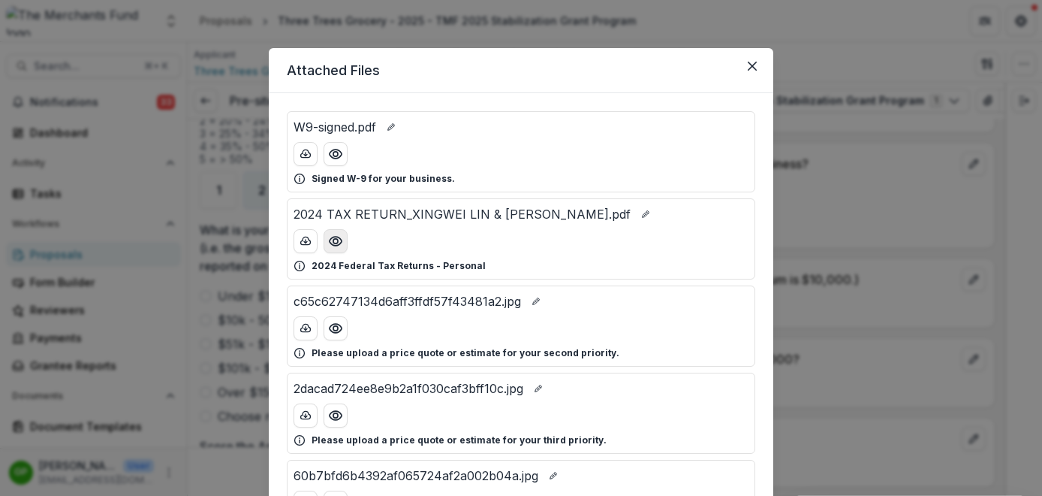
click at [333, 240] on icon "Preview 2024 TAX RETURN_XINGWEI LIN & XIUFENG CHEN.pdf" at bounding box center [335, 241] width 15 height 15
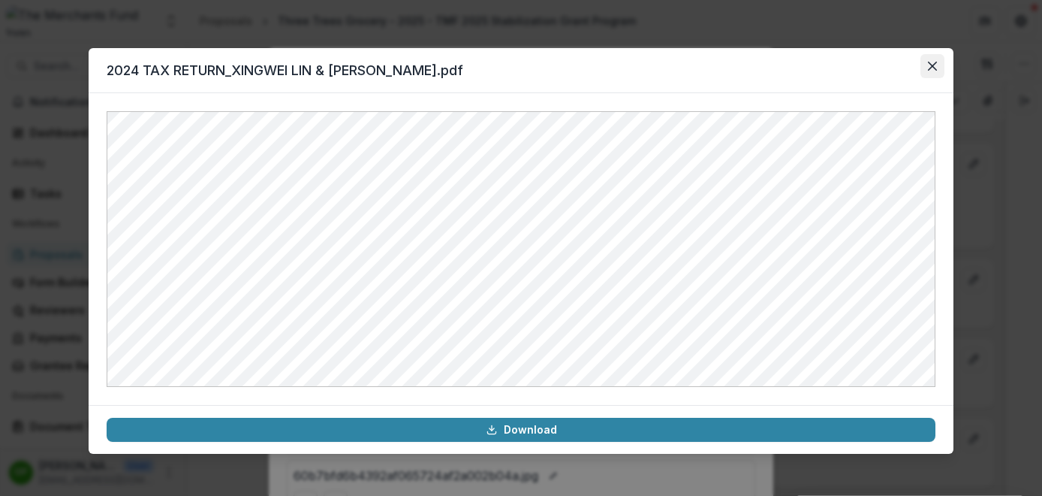
click at [930, 68] on icon "Close" at bounding box center [932, 66] width 9 height 9
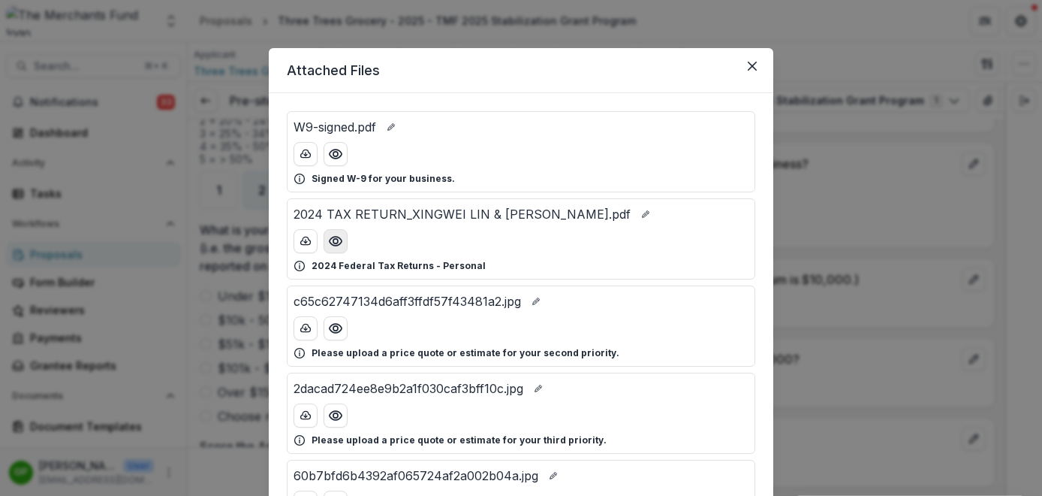
click at [344, 246] on button "Preview 2024 TAX RETURN_XINGWEI LIN & XIUFENG CHEN.pdf" at bounding box center [336, 241] width 24 height 24
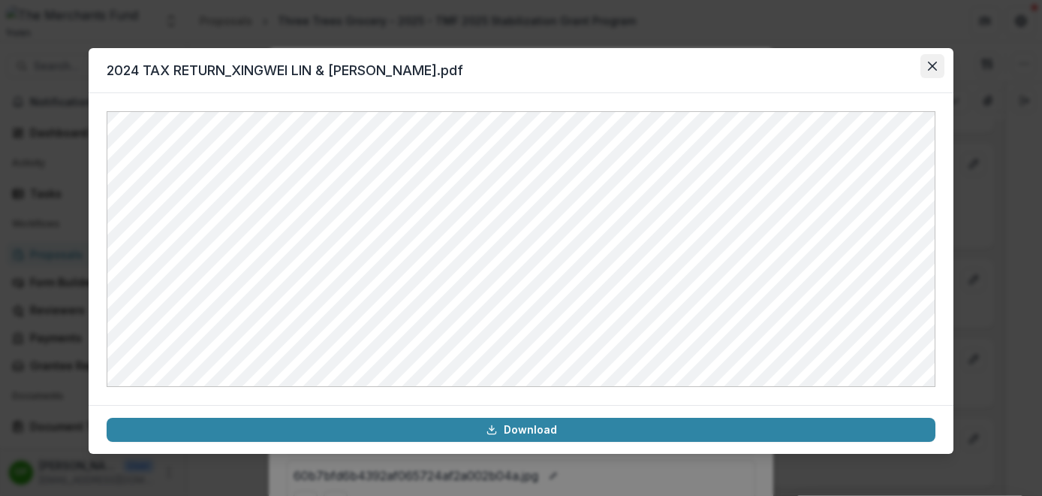
click at [933, 66] on icon "Close" at bounding box center [932, 66] width 9 height 9
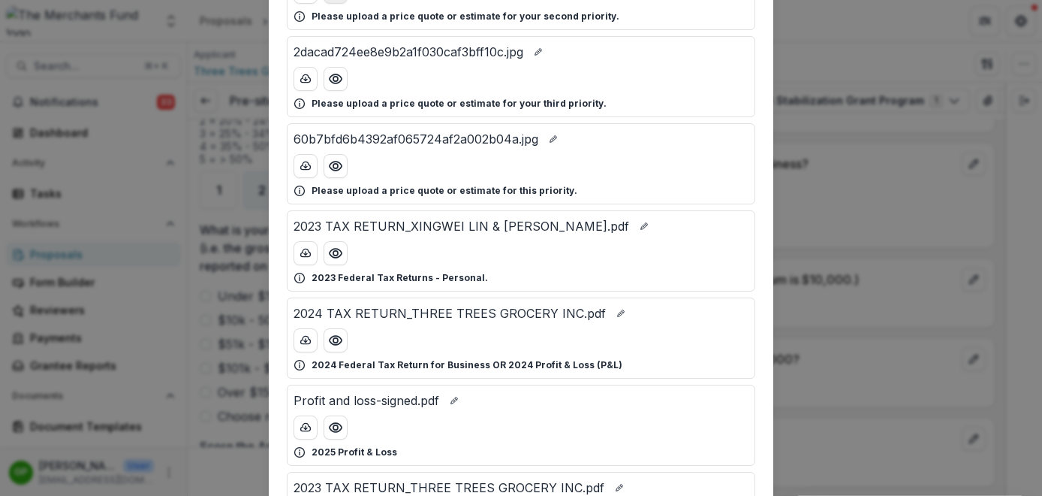
scroll to position [337, 0]
click at [336, 336] on icon "Preview 2024 TAX RETURN_THREE TREES GROCERY INC.pdf" at bounding box center [336, 339] width 12 height 9
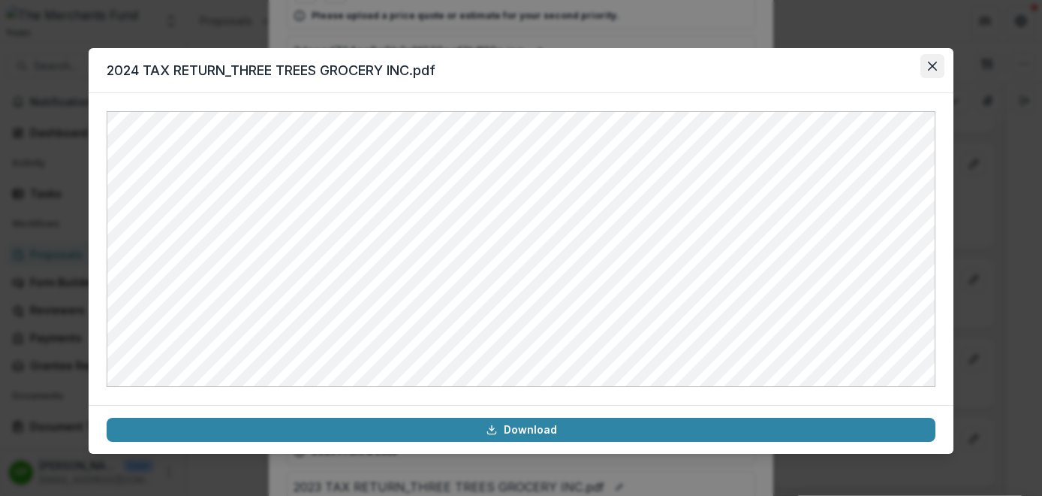
click at [935, 61] on button "Close" at bounding box center [933, 66] width 24 height 24
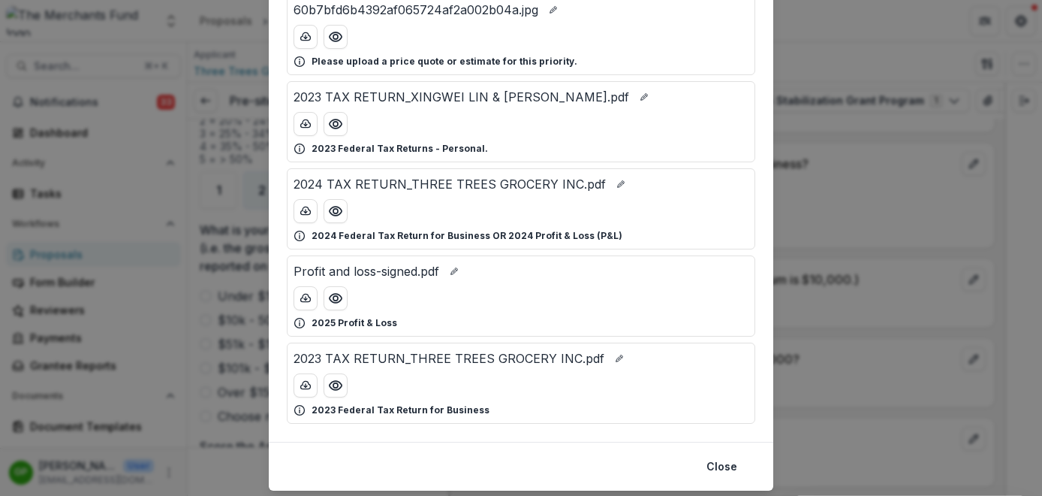
scroll to position [468, 0]
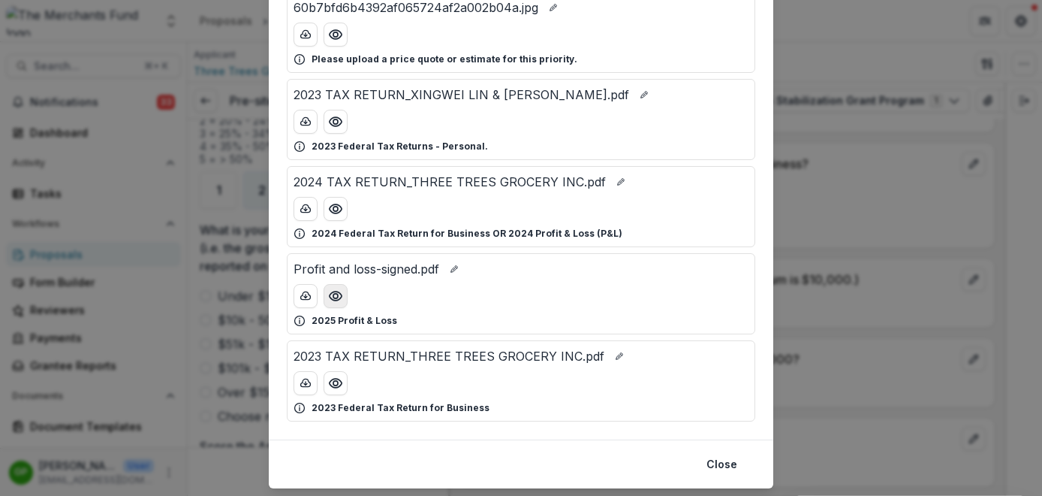
click at [340, 293] on icon "Preview Profit and loss-signed.pdf" at bounding box center [335, 295] width 15 height 15
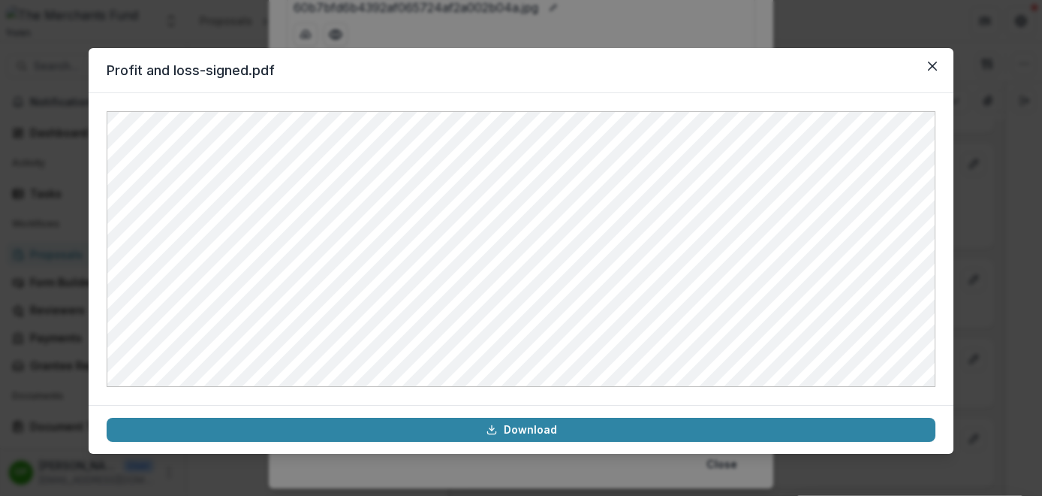
click at [1007, 242] on div "Profit and loss-signed.pdf Download" at bounding box center [521, 248] width 1042 height 496
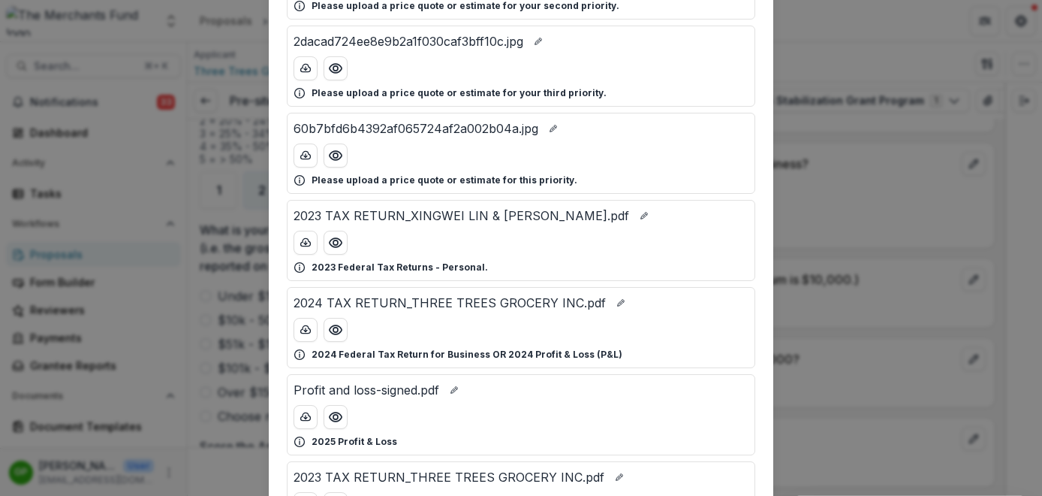
scroll to position [340, 0]
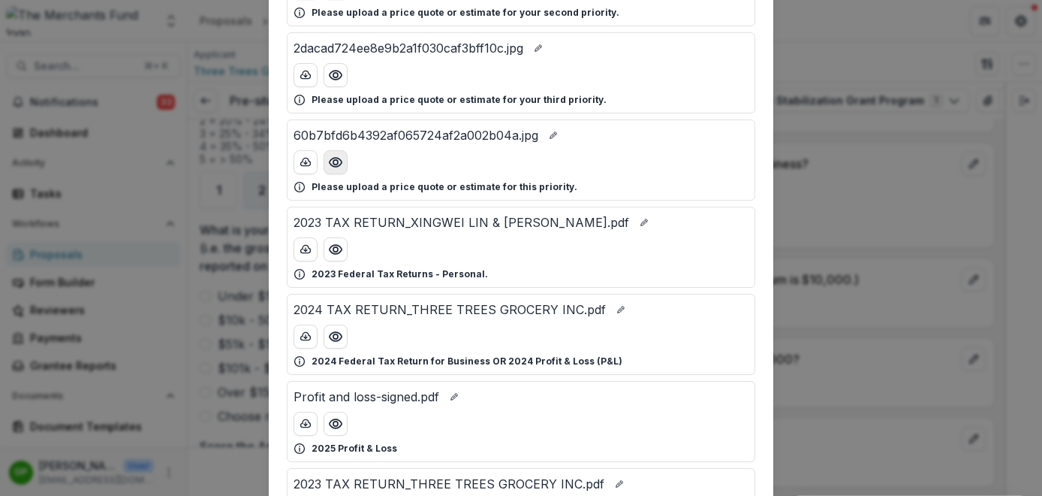
click at [337, 150] on button "Preview 60b7bfd6b4392af065724af2a002b04a.jpg" at bounding box center [336, 162] width 24 height 24
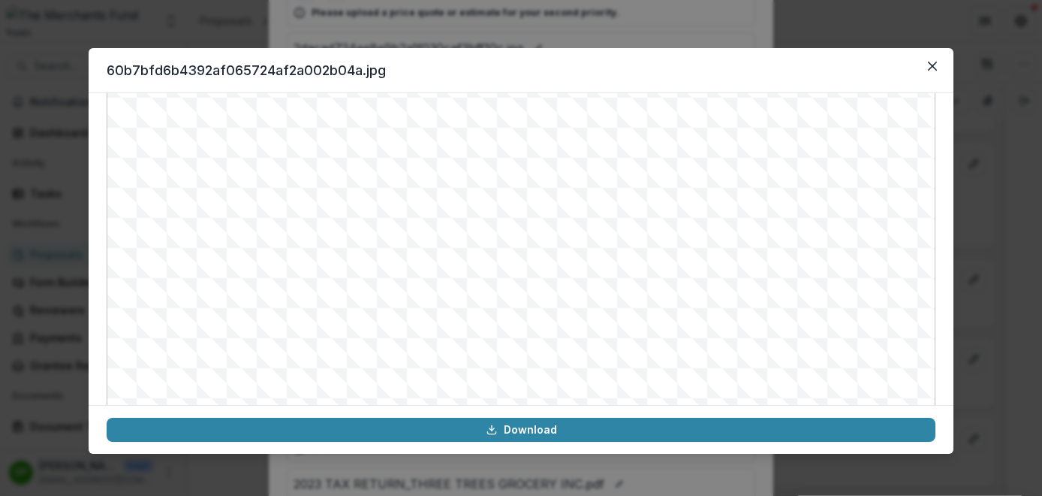
scroll to position [0, 0]
click at [935, 70] on icon "Close" at bounding box center [932, 66] width 9 height 9
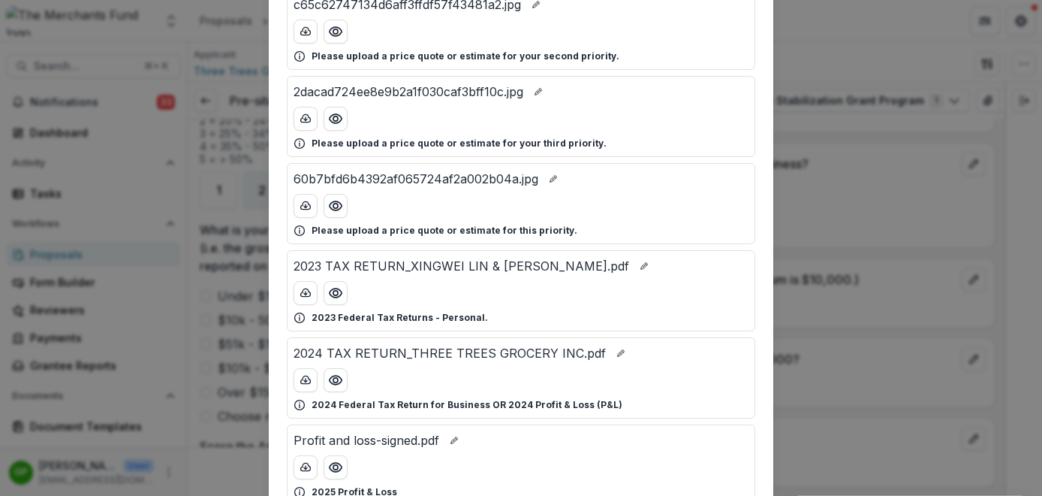
scroll to position [296, 0]
click at [336, 214] on button "Preview 60b7bfd6b4392af065724af2a002b04a.jpg" at bounding box center [336, 206] width 24 height 24
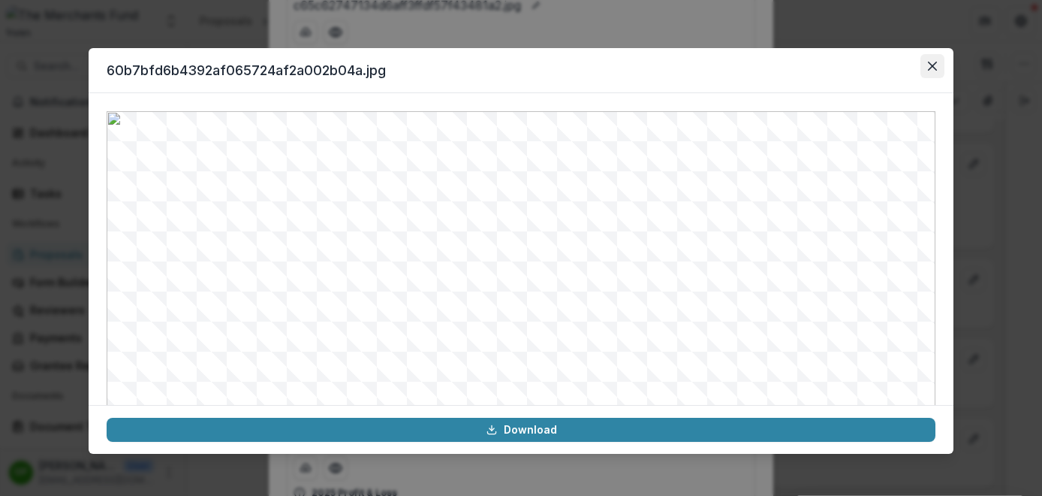
click at [935, 61] on button "Close" at bounding box center [933, 66] width 24 height 24
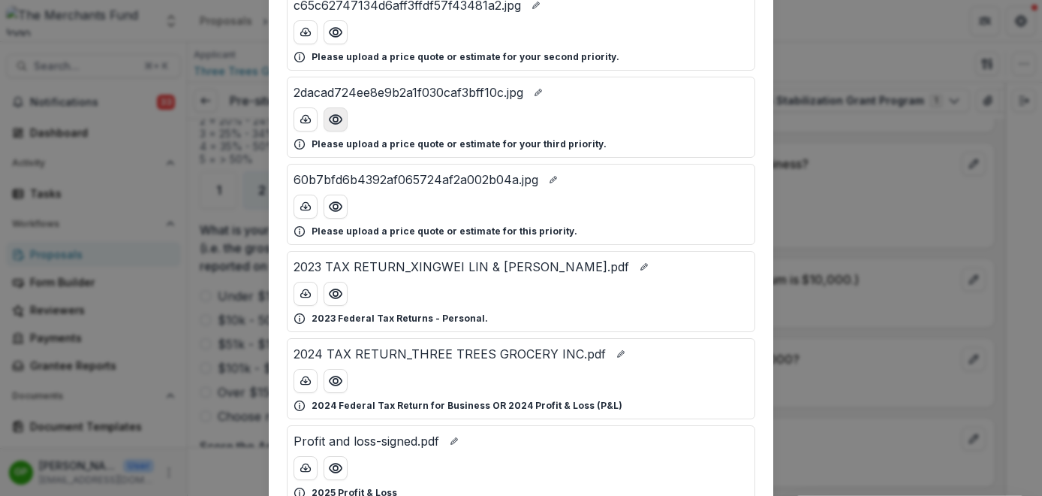
click at [332, 116] on icon "Preview 2dacad724ee8e9b2a1f030caf3bff10c.jpg" at bounding box center [335, 119] width 15 height 15
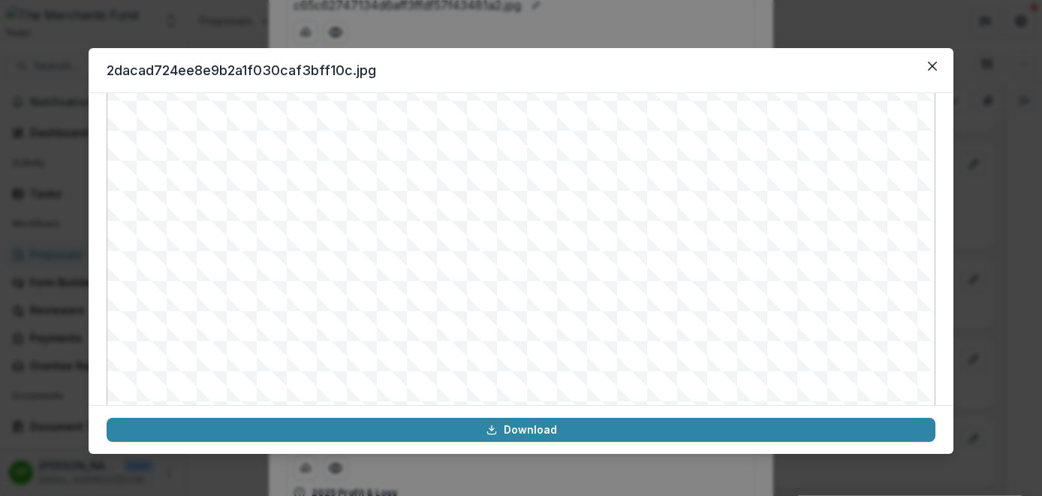
scroll to position [118, 0]
click at [935, 65] on icon "Close" at bounding box center [932, 66] width 9 height 9
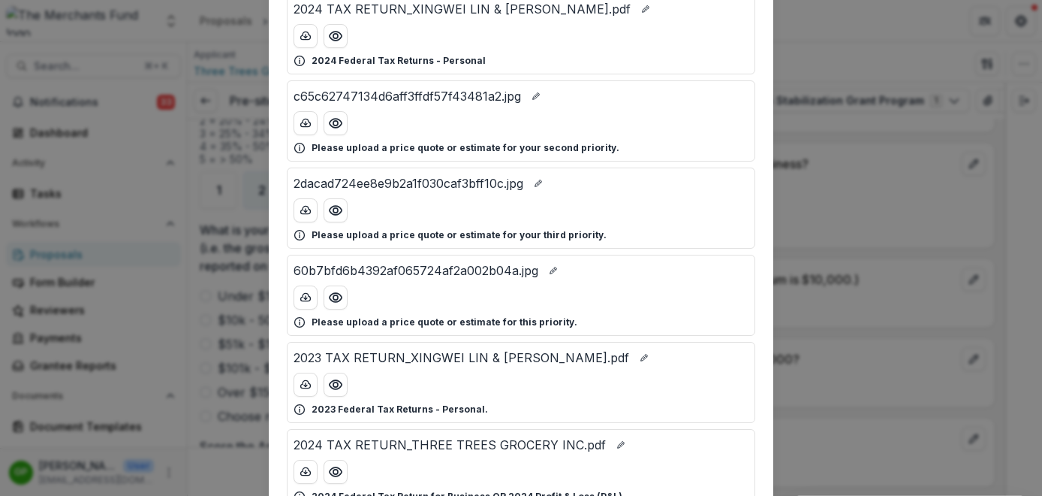
scroll to position [168, 0]
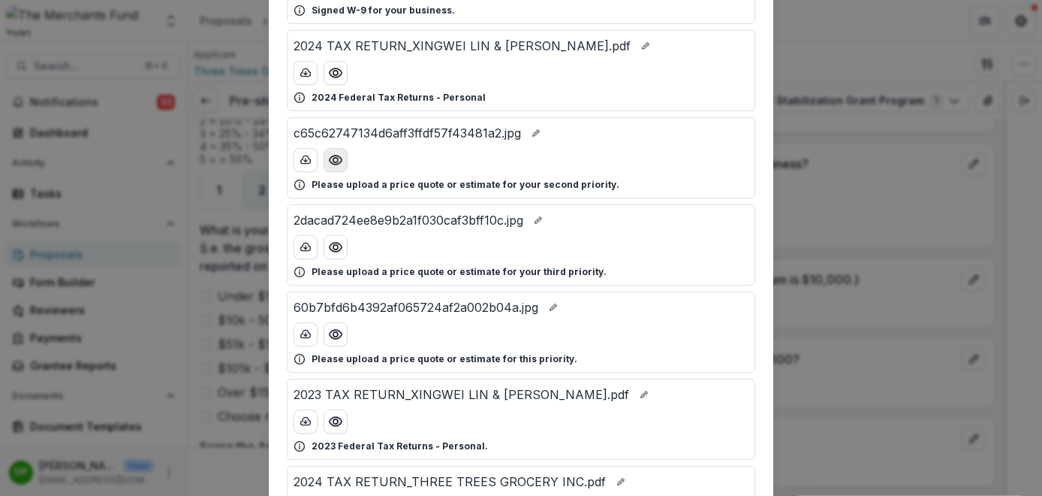
click at [334, 165] on icon "Preview c65c62747134d6aff3ffdf57f43481a2.jpg" at bounding box center [335, 159] width 15 height 15
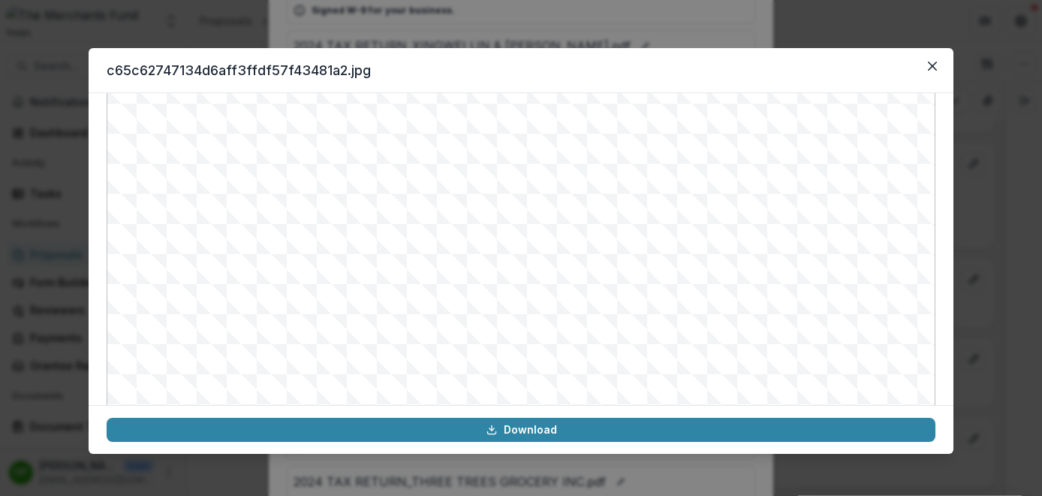
scroll to position [38, 0]
click at [930, 71] on button "Close" at bounding box center [933, 66] width 24 height 24
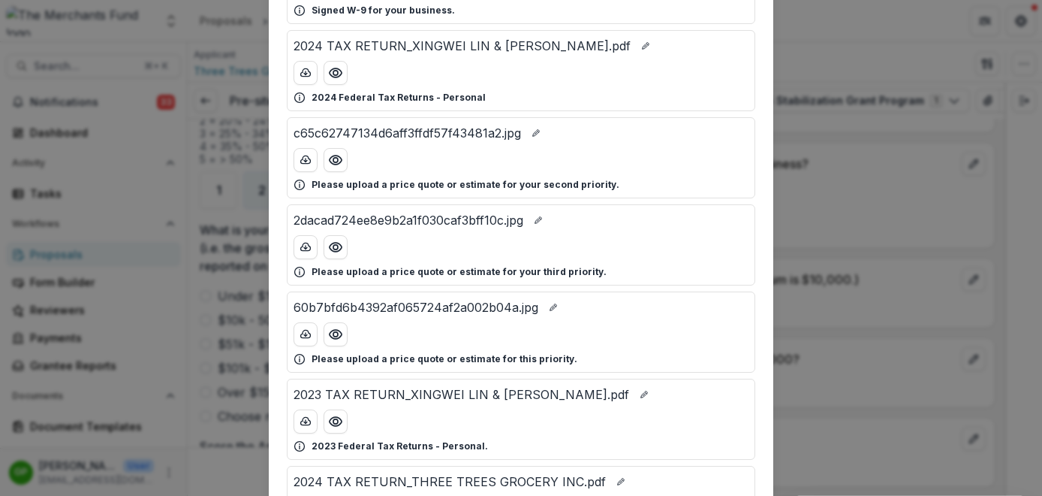
click at [917, 206] on div "Attached Files W9-signed.pdf Signed W-9 for your business. 2024 TAX RETURN_XING…" at bounding box center [521, 248] width 1042 height 496
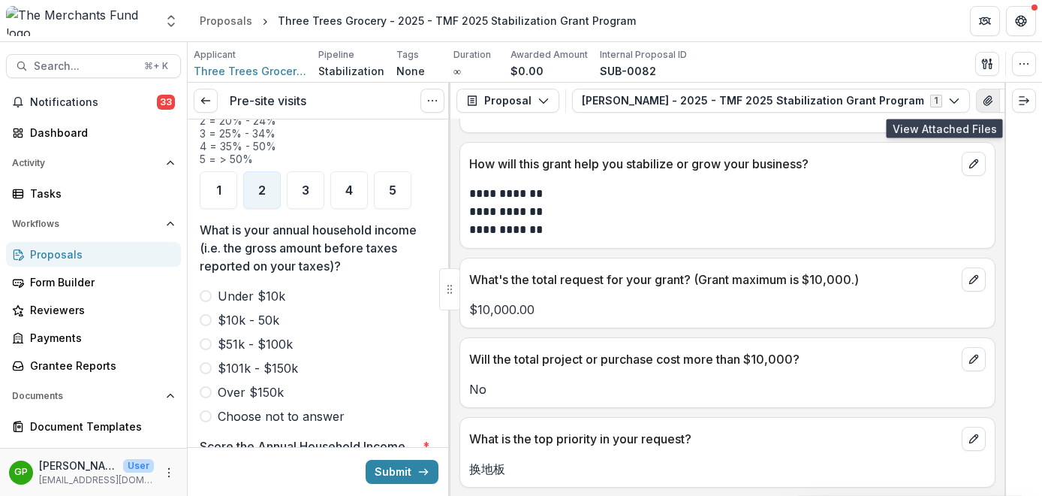
click at [984, 104] on icon "View Attached Files" at bounding box center [988, 100] width 8 height 9
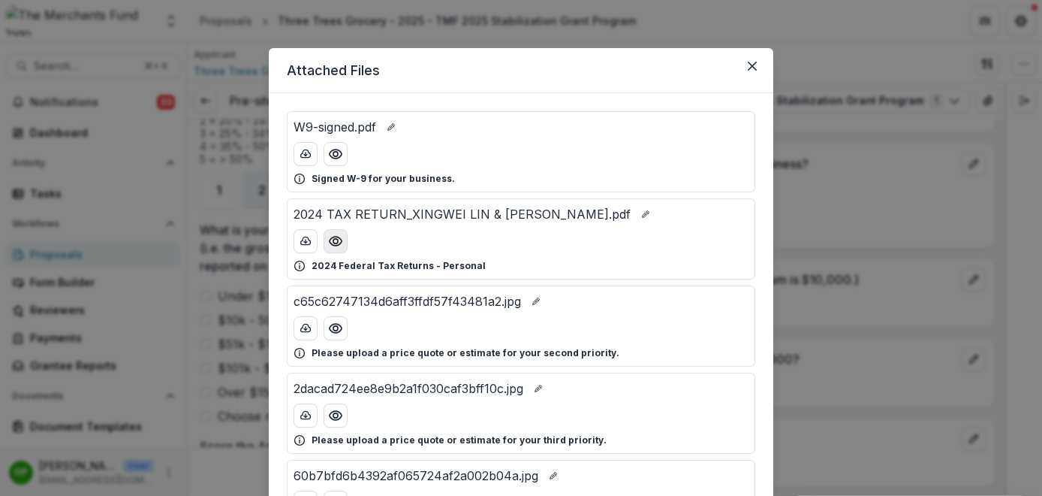
click at [333, 239] on circle "Preview 2024 TAX RETURN_XINGWEI LIN & XIUFENG CHEN.pdf" at bounding box center [335, 241] width 5 height 5
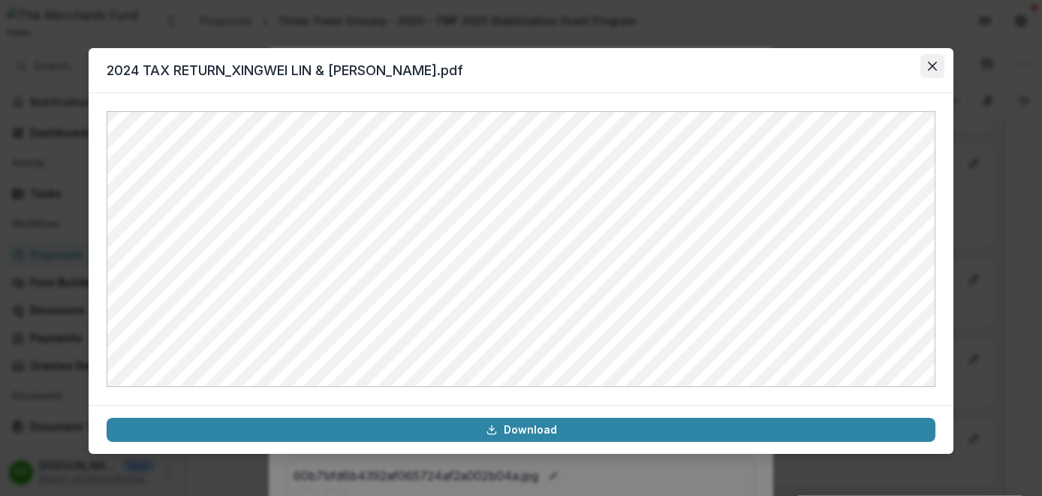
click at [938, 68] on button "Close" at bounding box center [933, 66] width 24 height 24
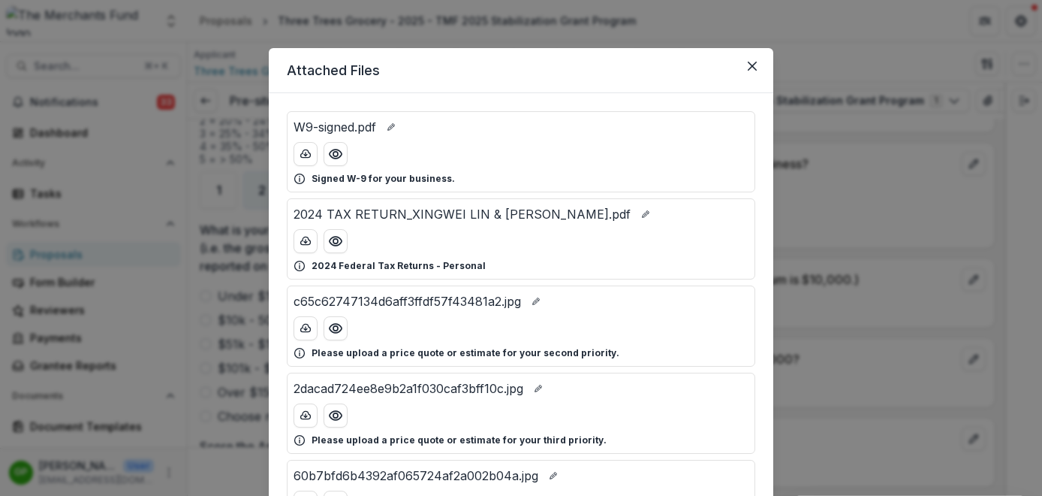
click at [855, 221] on div "Attached Files W9-signed.pdf Signed W-9 for your business. 2024 TAX RETURN_XING…" at bounding box center [521, 248] width 1042 height 496
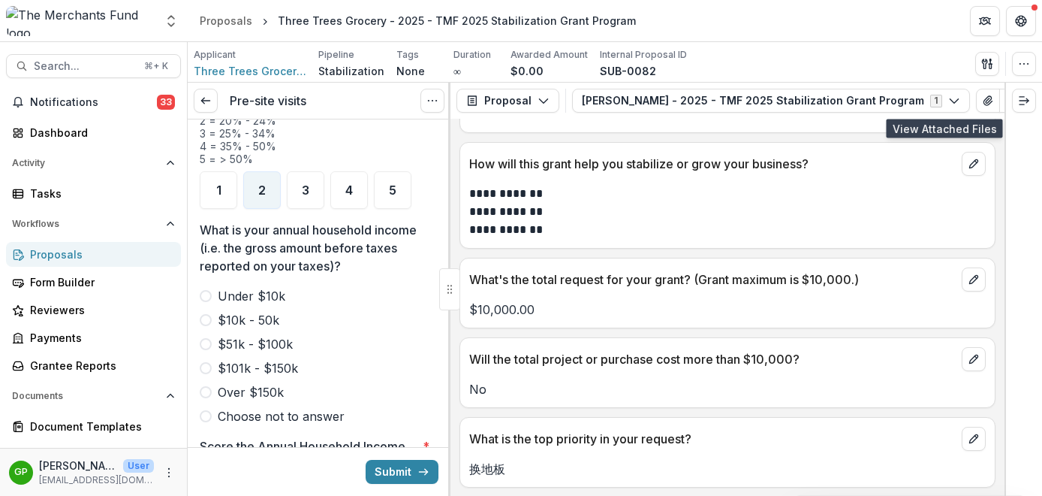
click at [203, 314] on span at bounding box center [206, 320] width 12 height 12
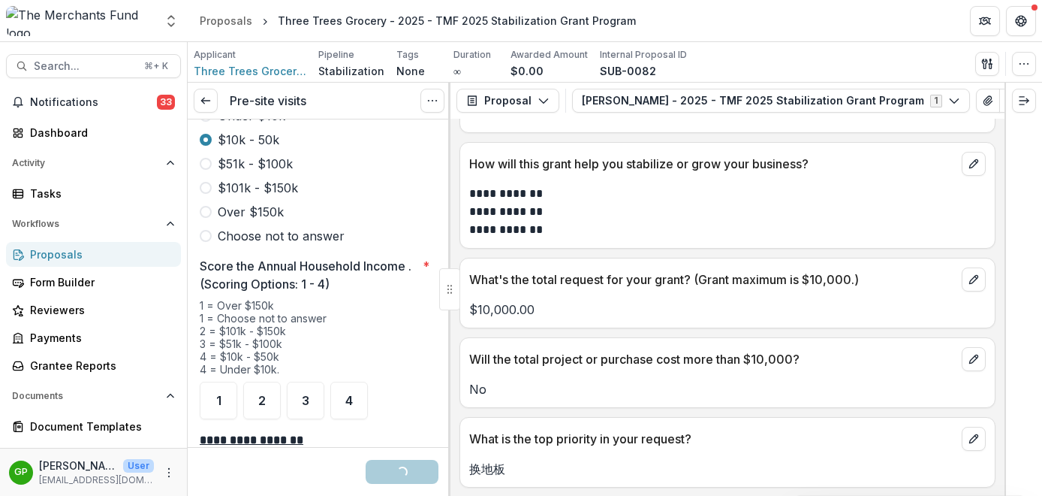
scroll to position [2189, 0]
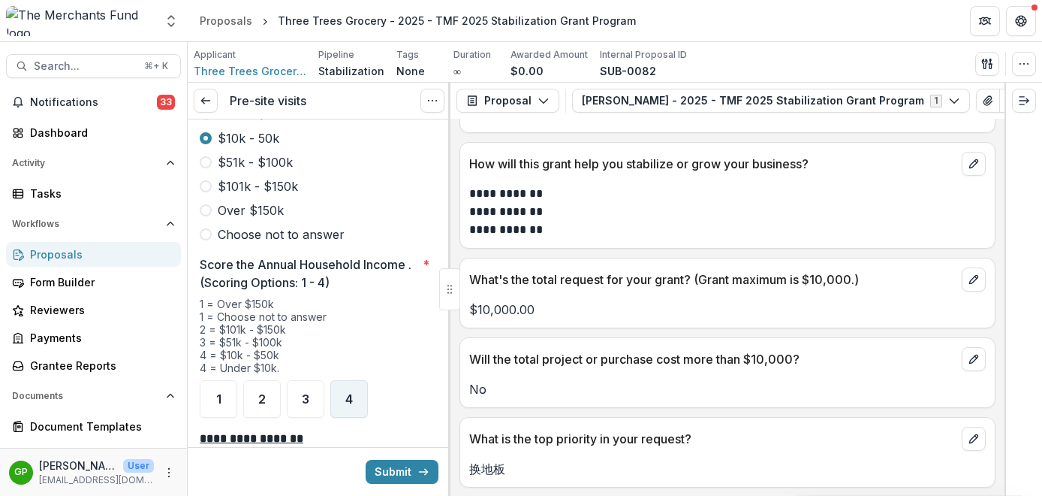
click at [334, 380] on div "4" at bounding box center [349, 399] width 38 height 38
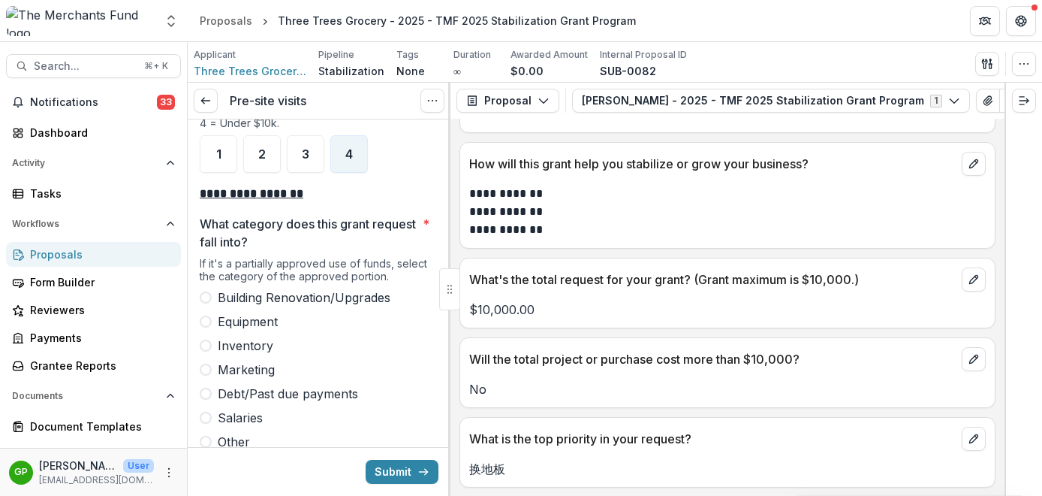
scroll to position [2432, 0]
click at [204, 293] on span at bounding box center [206, 299] width 12 height 12
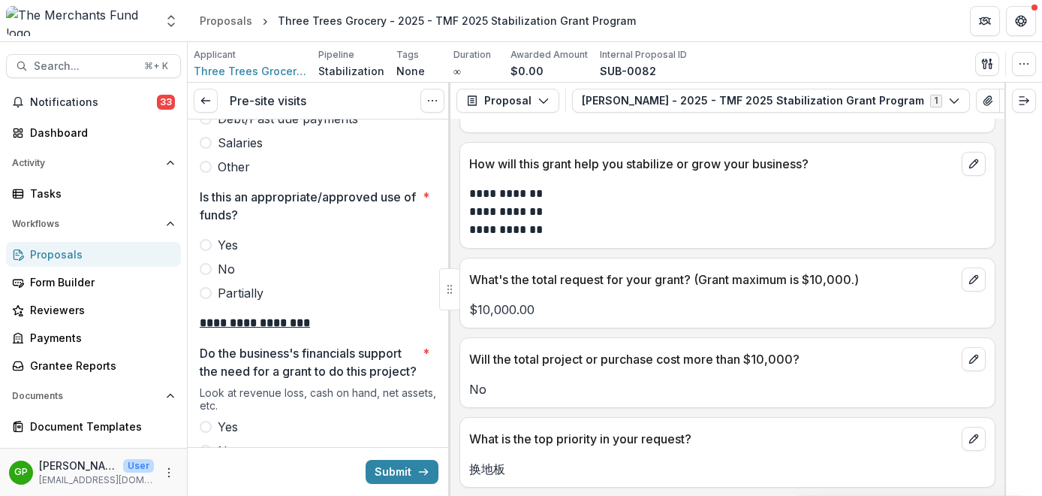
click at [209, 239] on span at bounding box center [206, 245] width 12 height 12
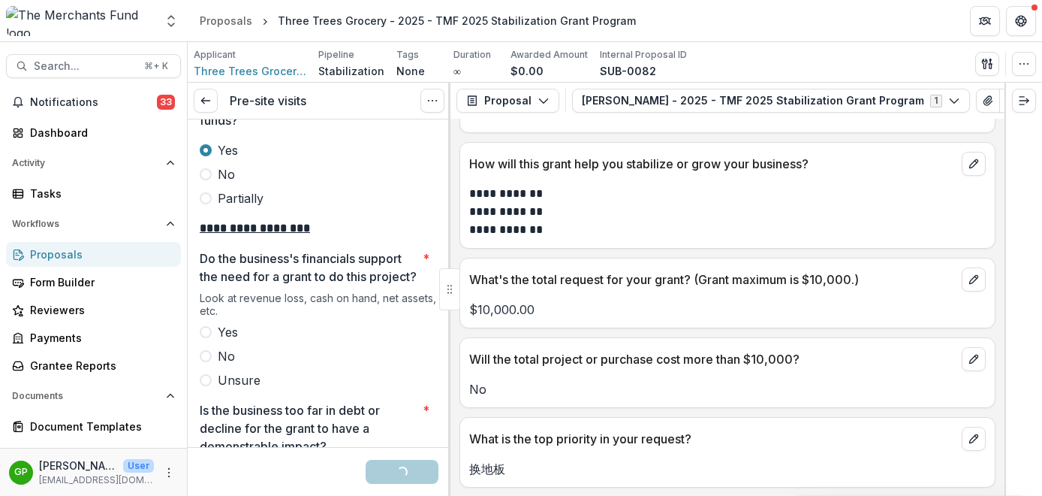
scroll to position [2849, 0]
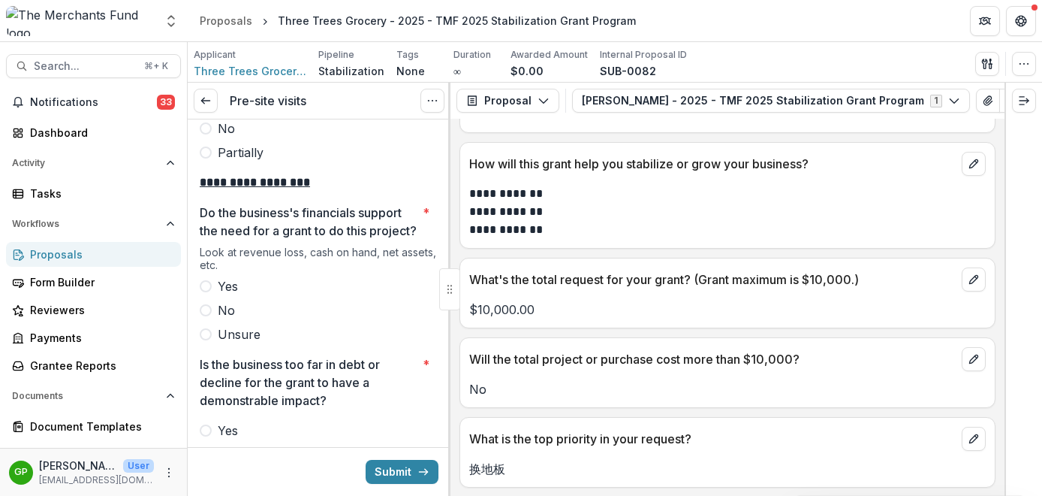
click at [208, 288] on span at bounding box center [206, 286] width 12 height 12
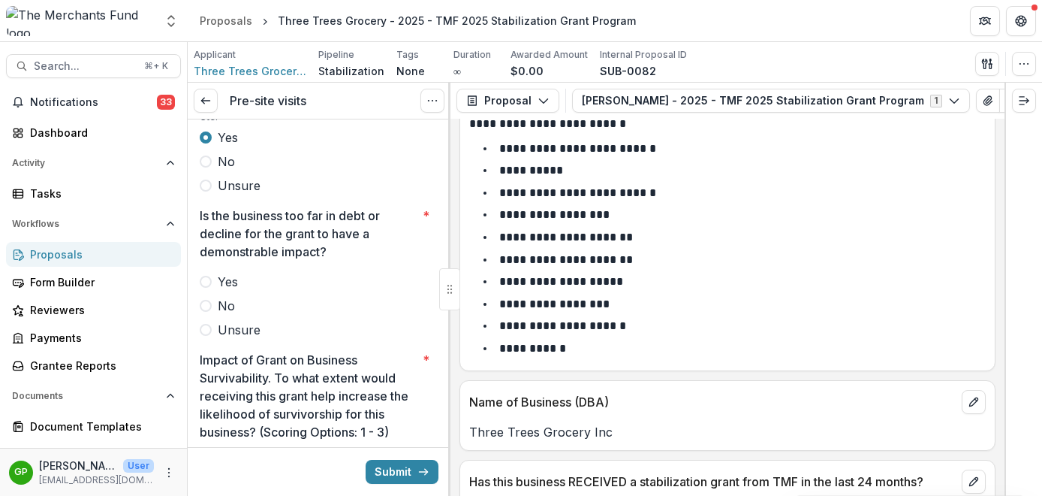
scroll to position [3030, 0]
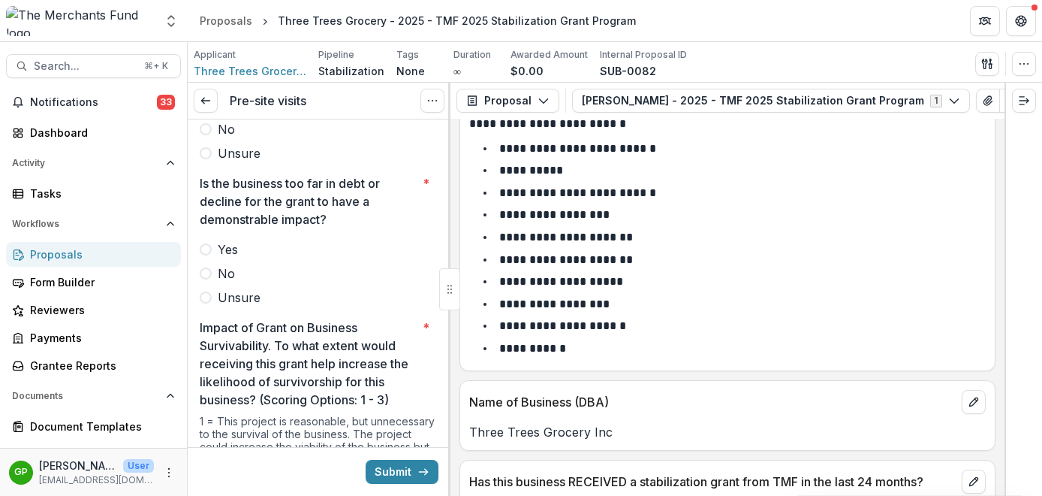
click at [206, 272] on span at bounding box center [206, 273] width 12 height 12
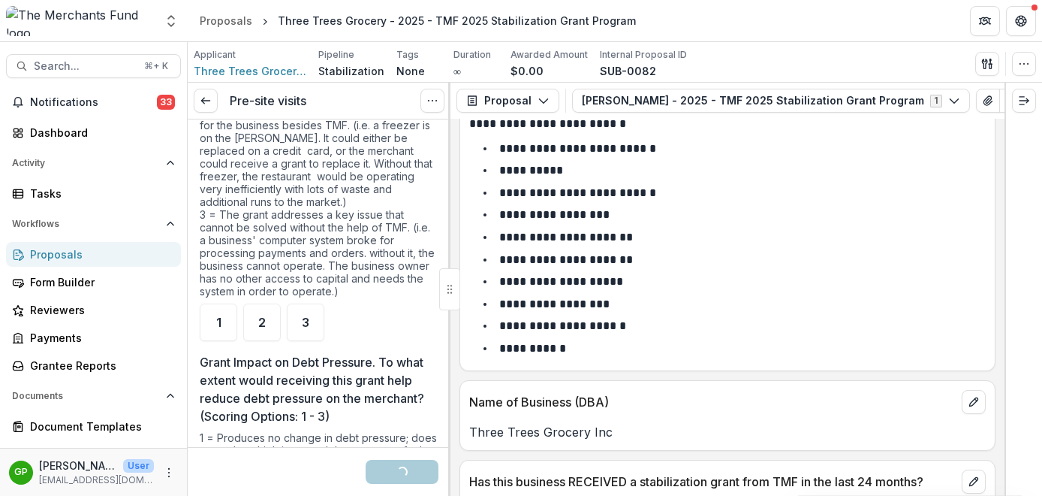
scroll to position [3423, 0]
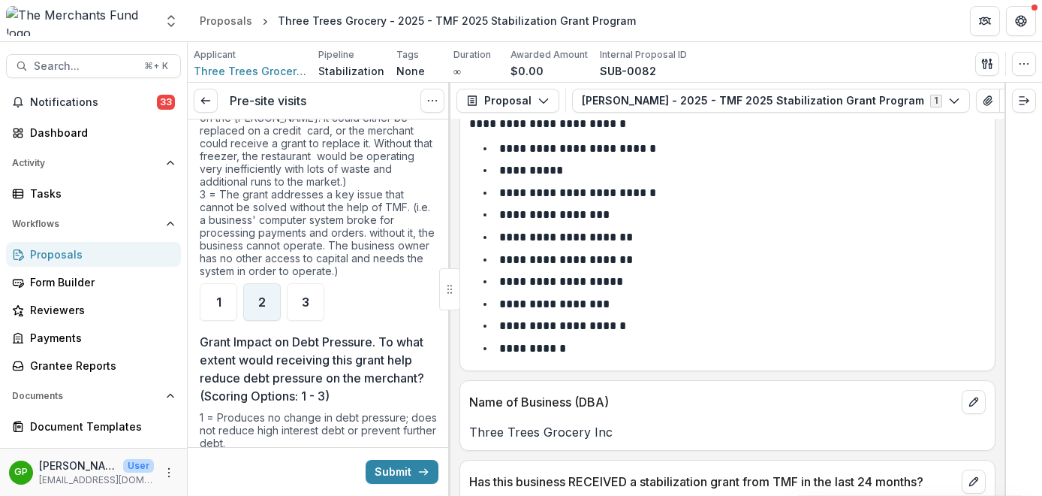
click at [267, 306] on div "2" at bounding box center [262, 302] width 38 height 38
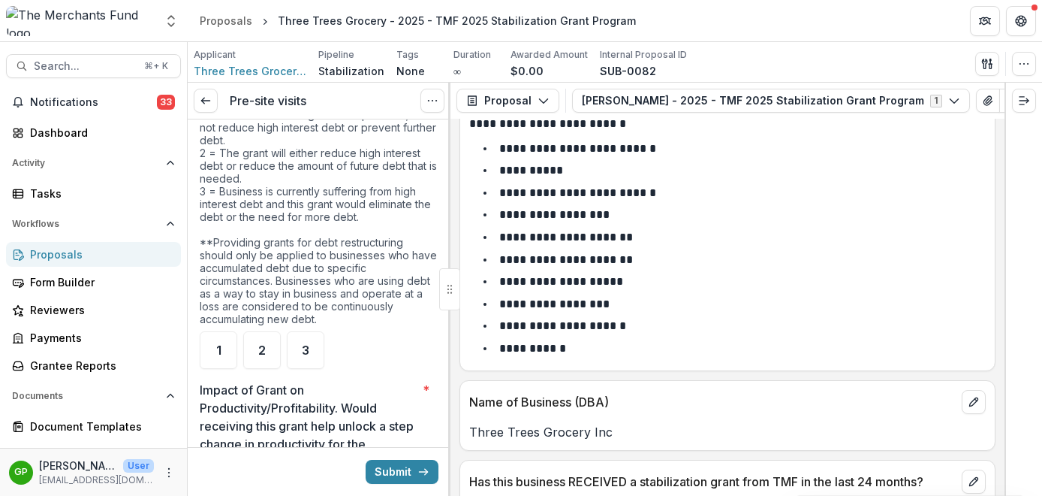
scroll to position [3726, 0]
click at [253, 342] on div "2" at bounding box center [262, 349] width 38 height 38
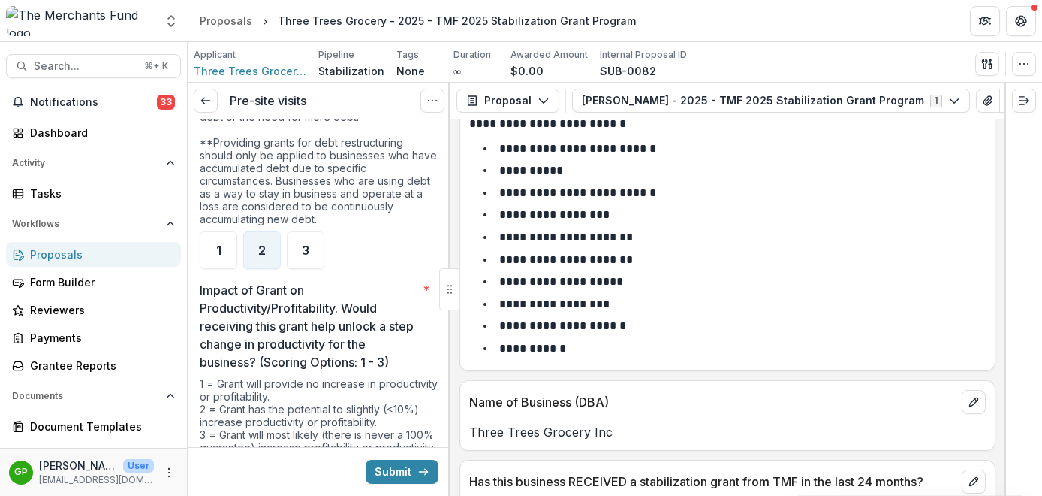
scroll to position [3763, 0]
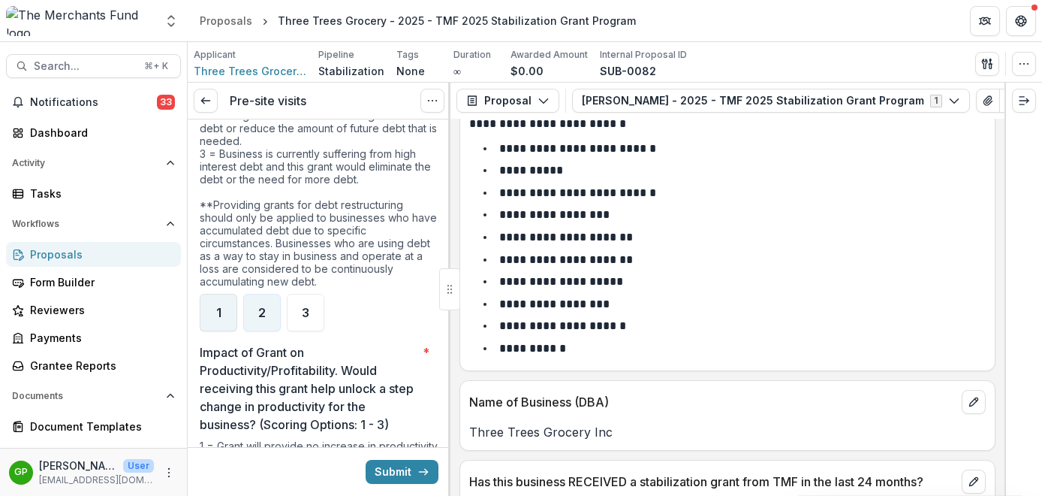
click at [222, 299] on div "1" at bounding box center [219, 313] width 38 height 38
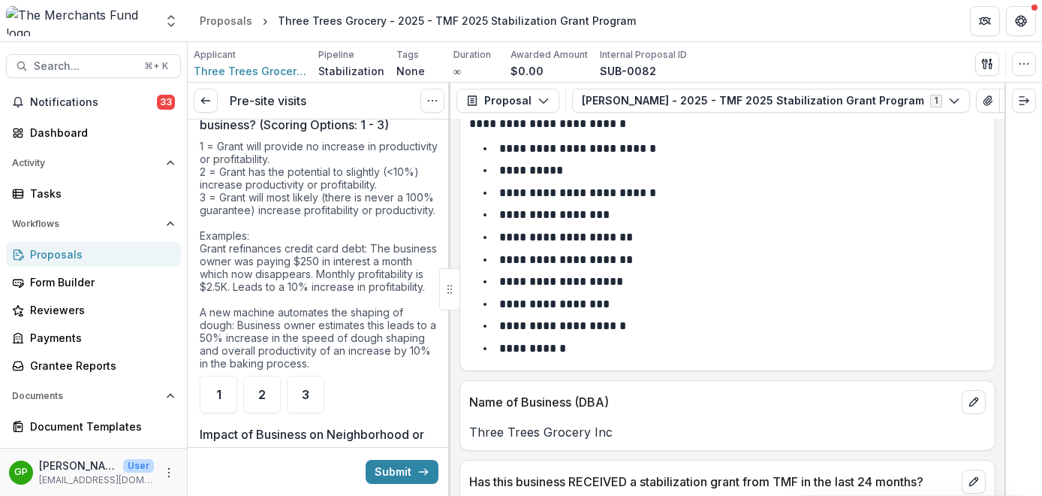
scroll to position [4078, 0]
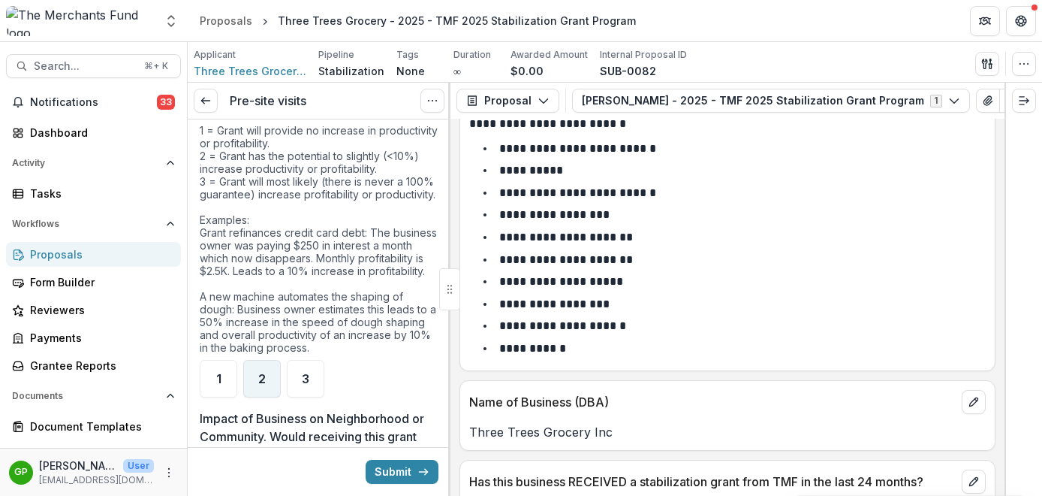
click at [261, 384] on span "2" at bounding box center [262, 378] width 8 height 12
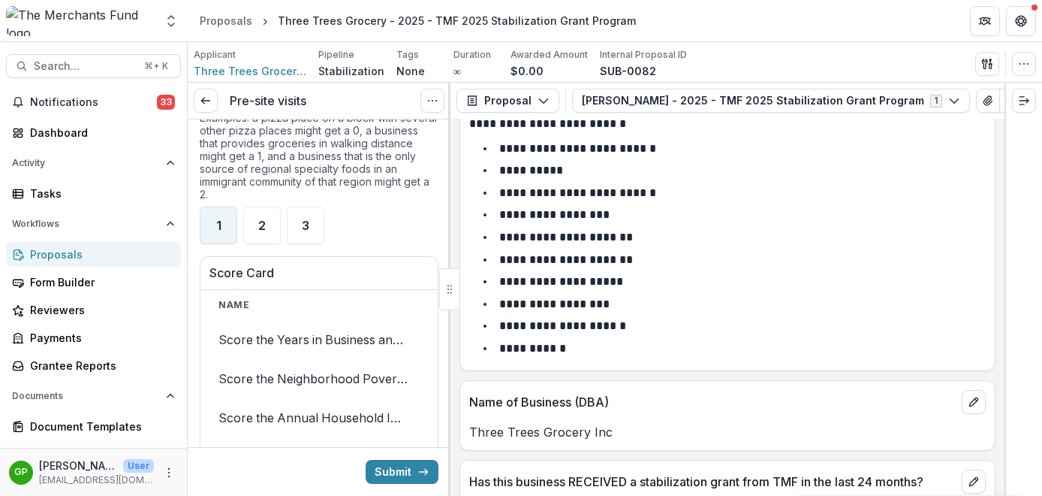
click at [217, 231] on span "1" at bounding box center [218, 225] width 5 height 12
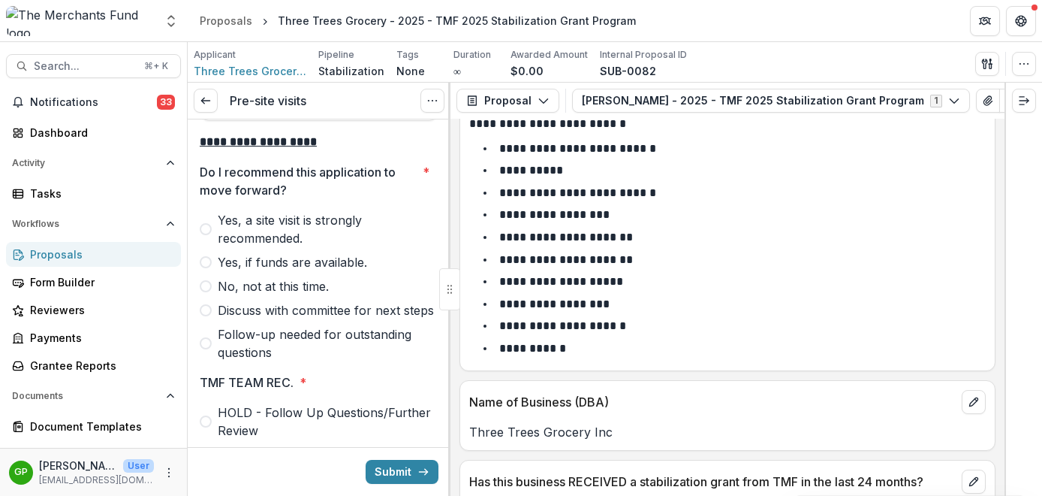
scroll to position [5101, 0]
click at [200, 234] on span at bounding box center [206, 228] width 12 height 12
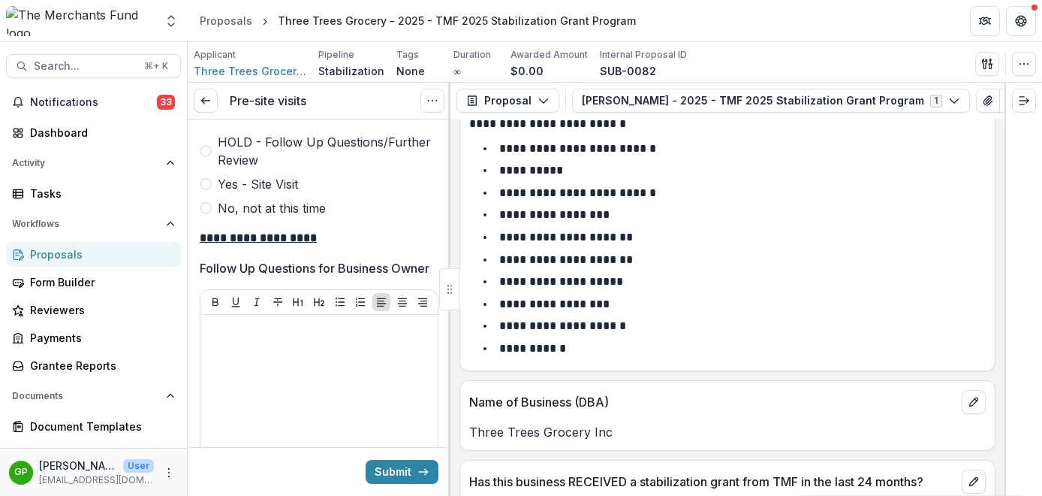
scroll to position [5374, 0]
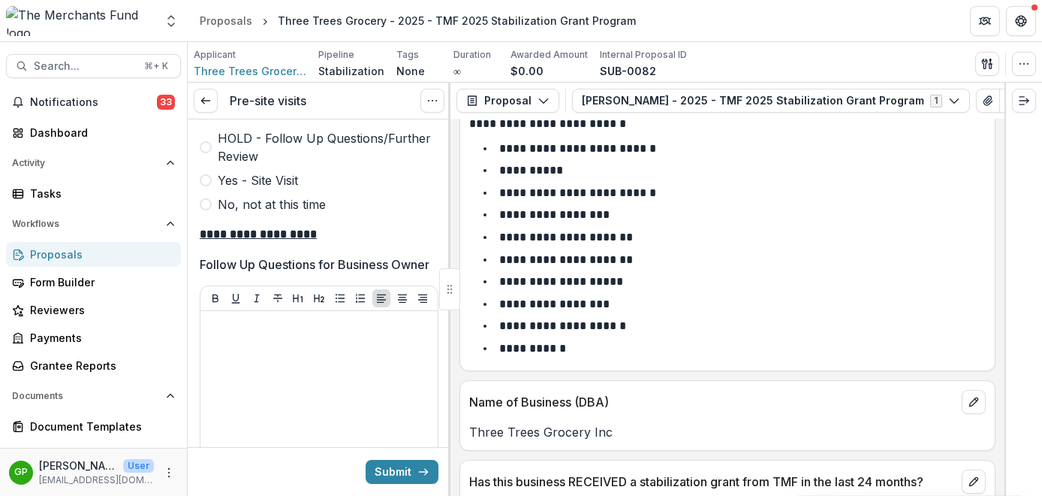
click at [221, 189] on span "Yes - Site Visit" at bounding box center [258, 180] width 80 height 18
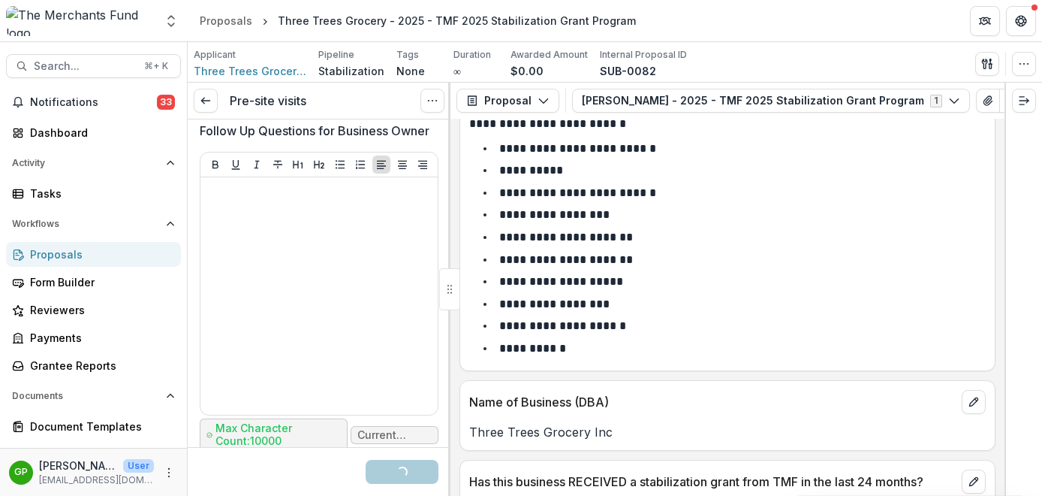
scroll to position [5509, 0]
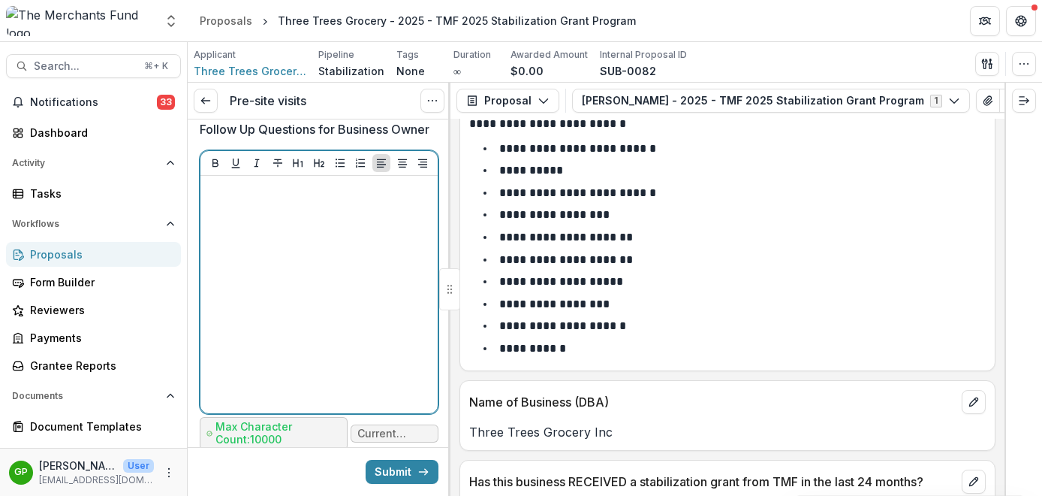
click at [334, 301] on div at bounding box center [319, 294] width 225 height 225
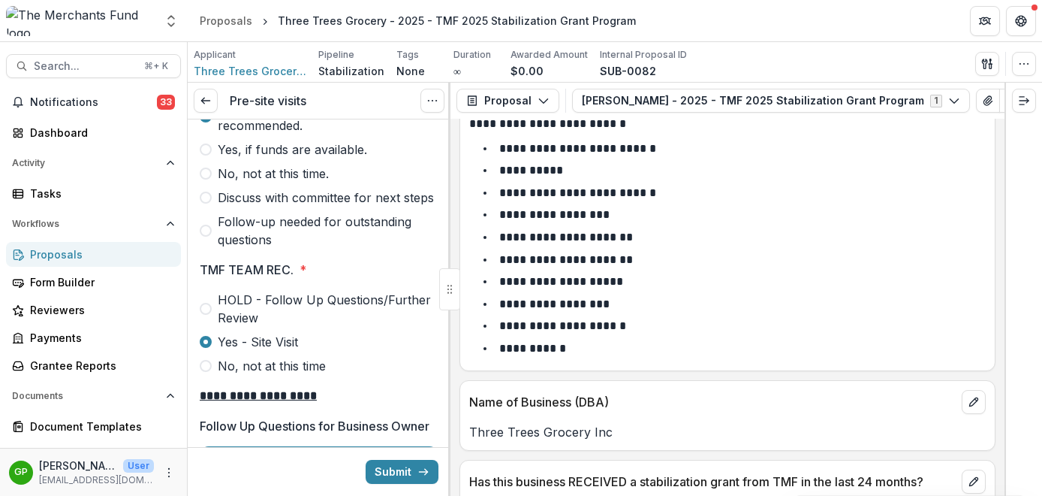
scroll to position [5196, 0]
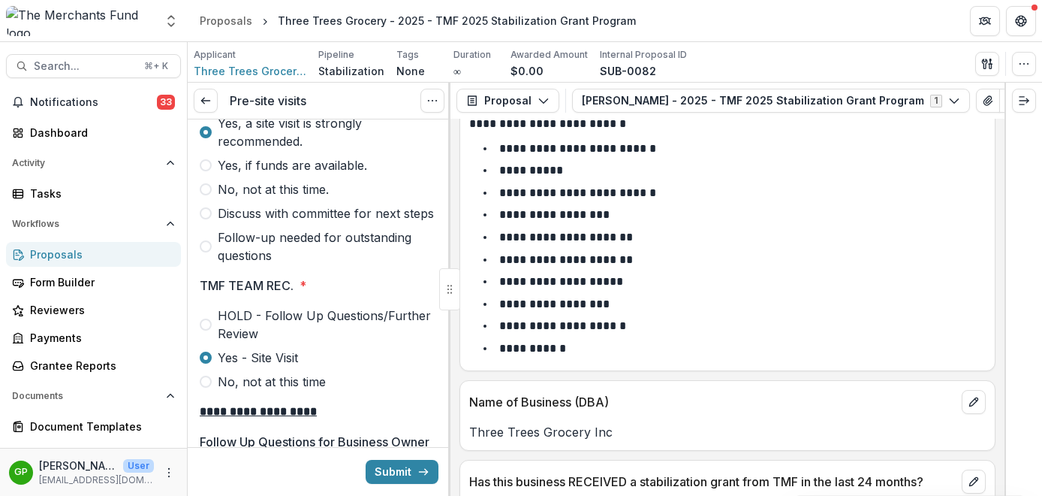
click at [218, 174] on span "Yes, if funds are available." at bounding box center [292, 165] width 149 height 18
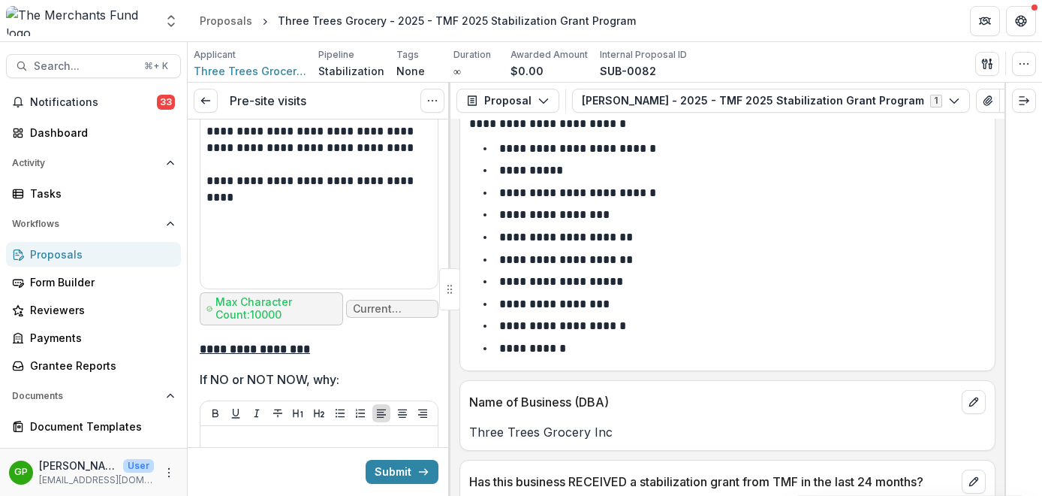
scroll to position [5622, 0]
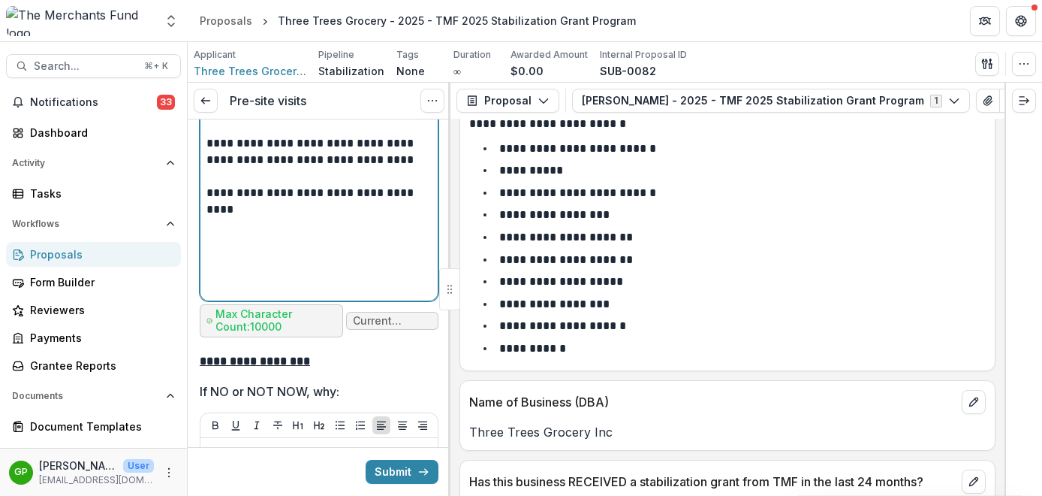
click at [424, 201] on p "**********" at bounding box center [317, 168] width 221 height 66
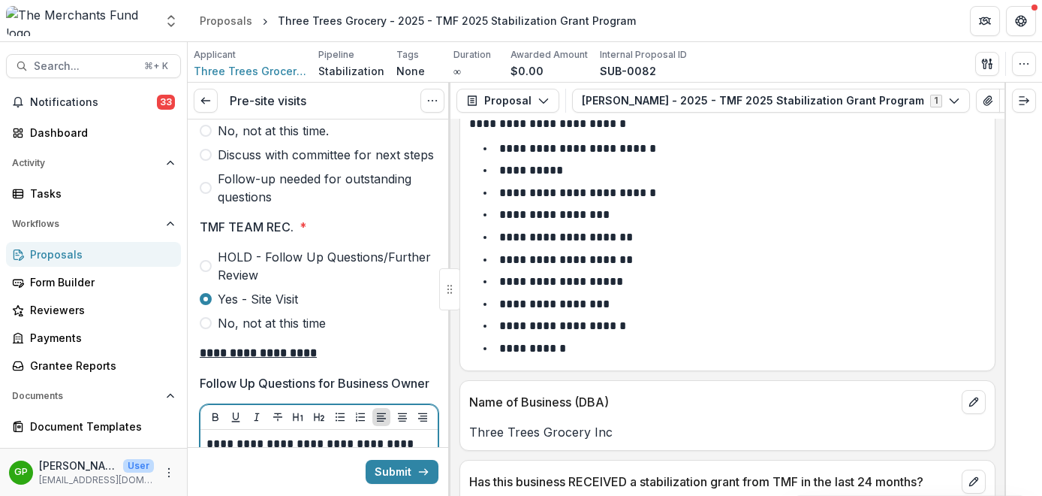
scroll to position [5236, 0]
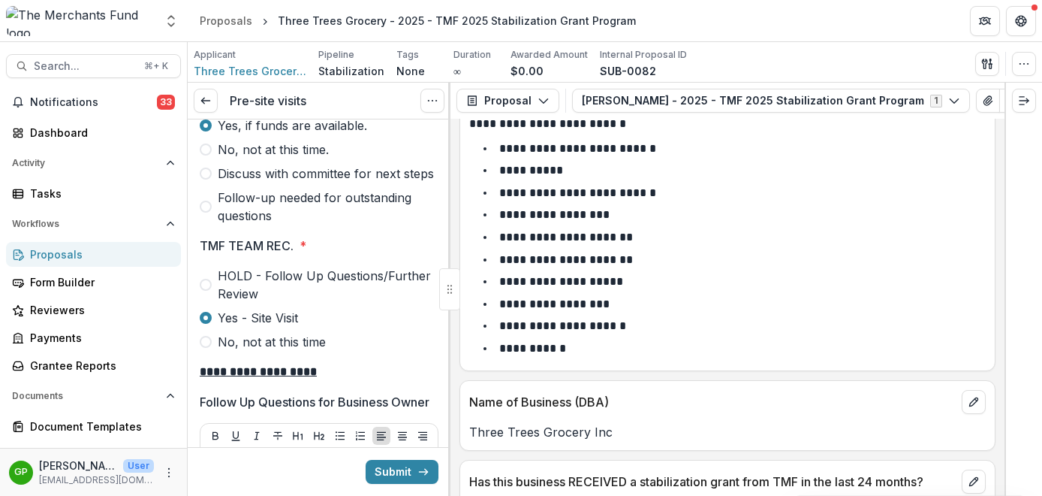
click at [208, 98] on span at bounding box center [206, 92] width 12 height 12
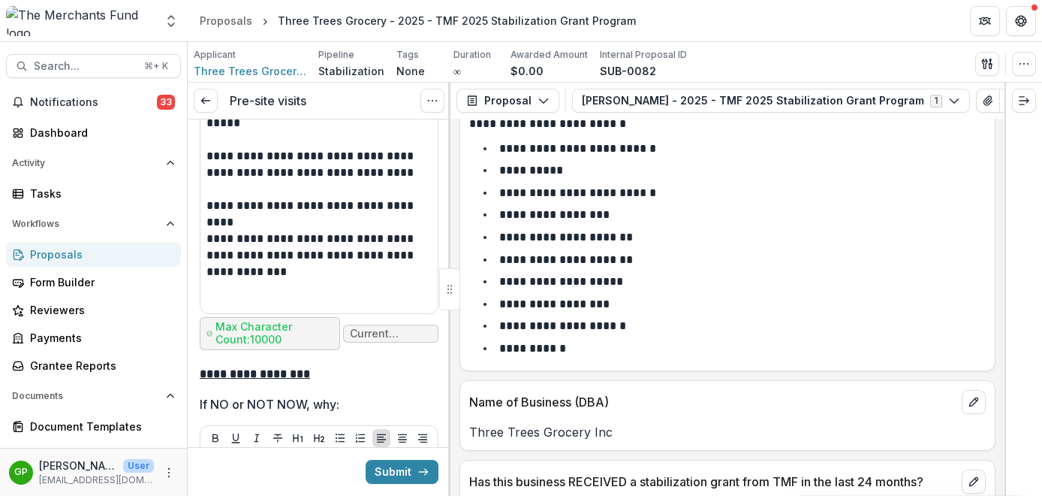
scroll to position [5610, 0]
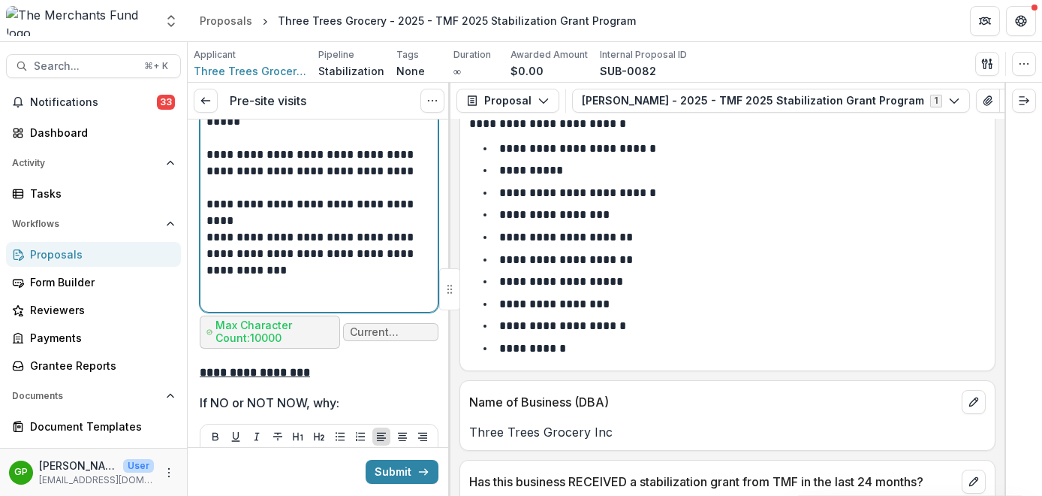
click at [291, 279] on p "**********" at bounding box center [317, 254] width 221 height 50
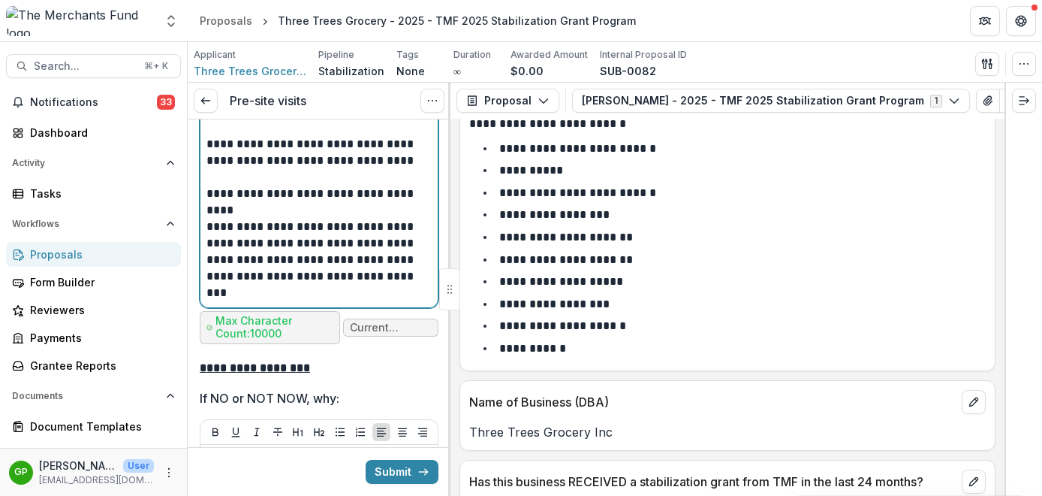
scroll to position [5624, 0]
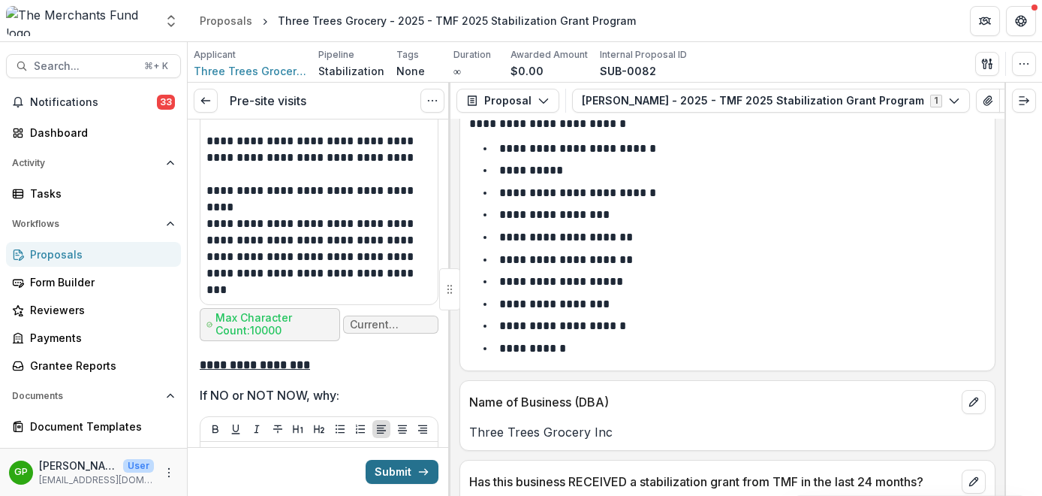
click at [402, 472] on button "Submit" at bounding box center [402, 472] width 73 height 24
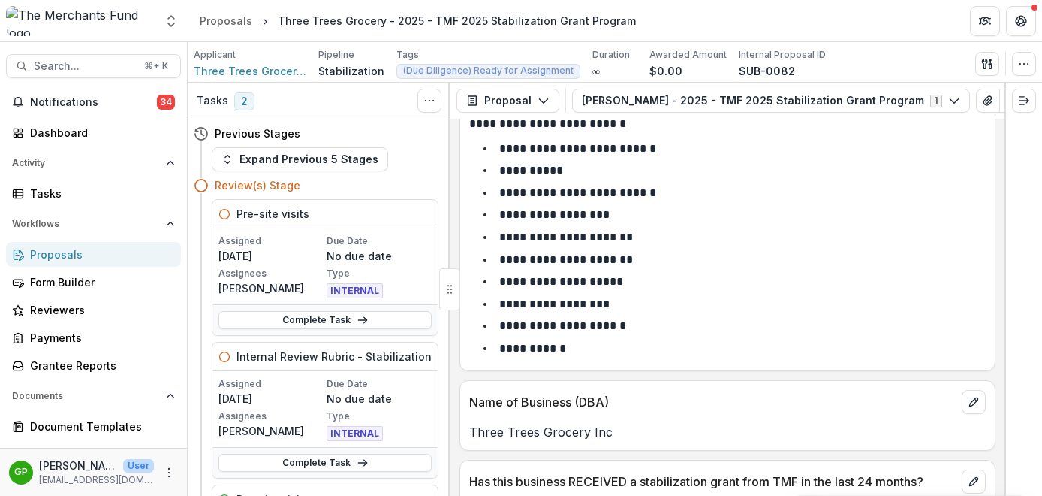
click at [85, 256] on div "Proposals" at bounding box center [99, 254] width 139 height 16
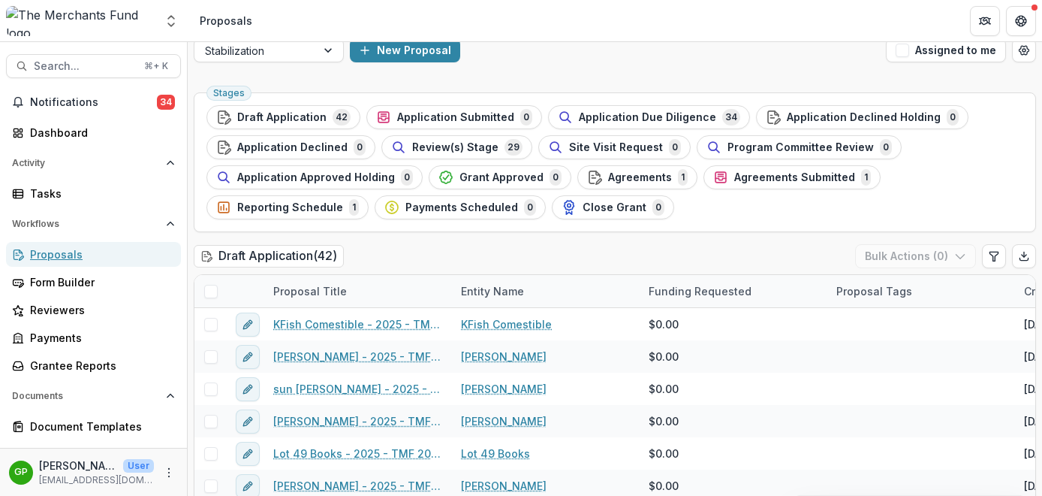
scroll to position [26, 0]
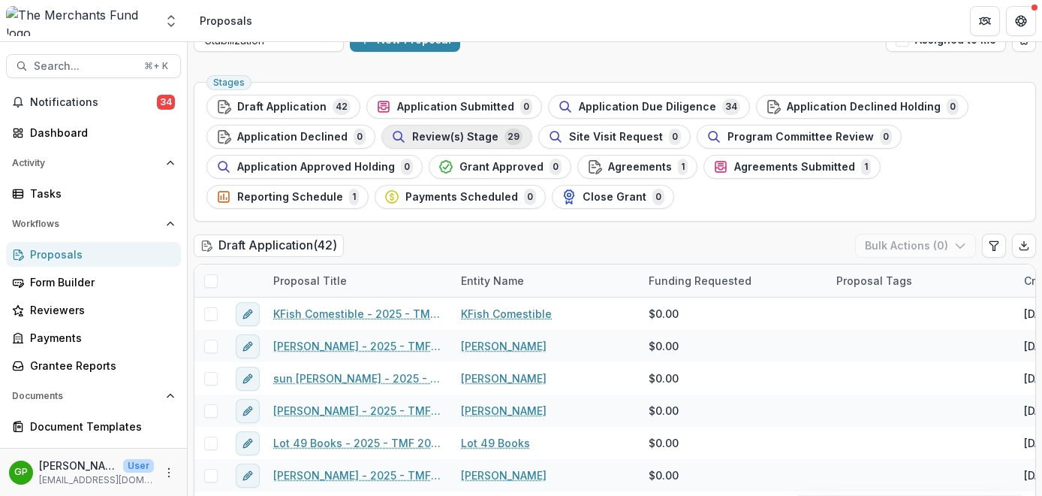
click at [472, 142] on span "Review(s) Stage" at bounding box center [455, 137] width 86 height 13
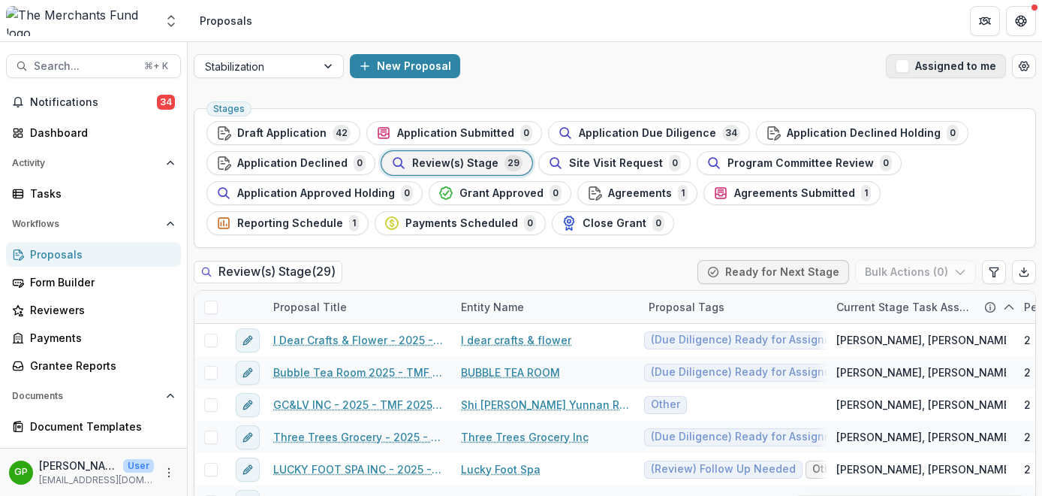
click at [902, 65] on span "button" at bounding box center [903, 66] width 14 height 14
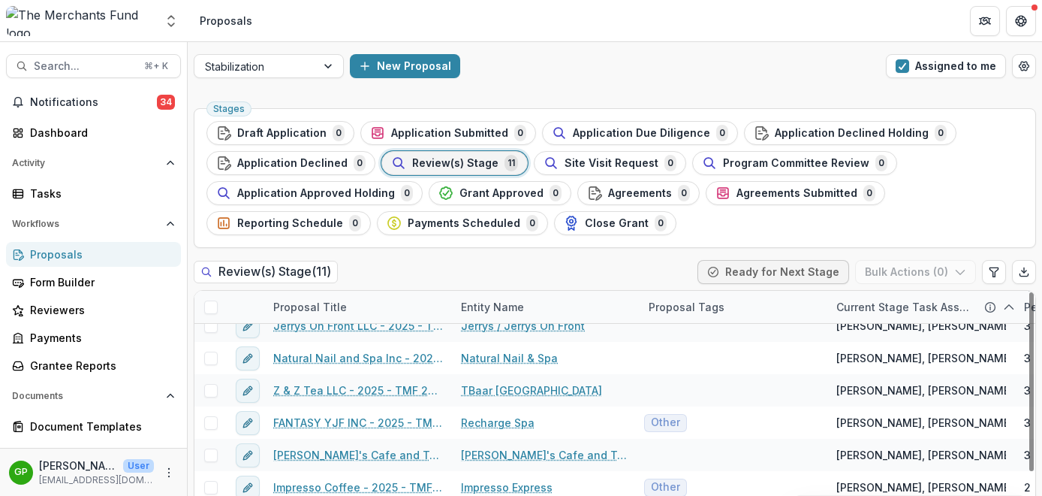
scroll to position [119, 0]
